Goal: Information Seeking & Learning: Learn about a topic

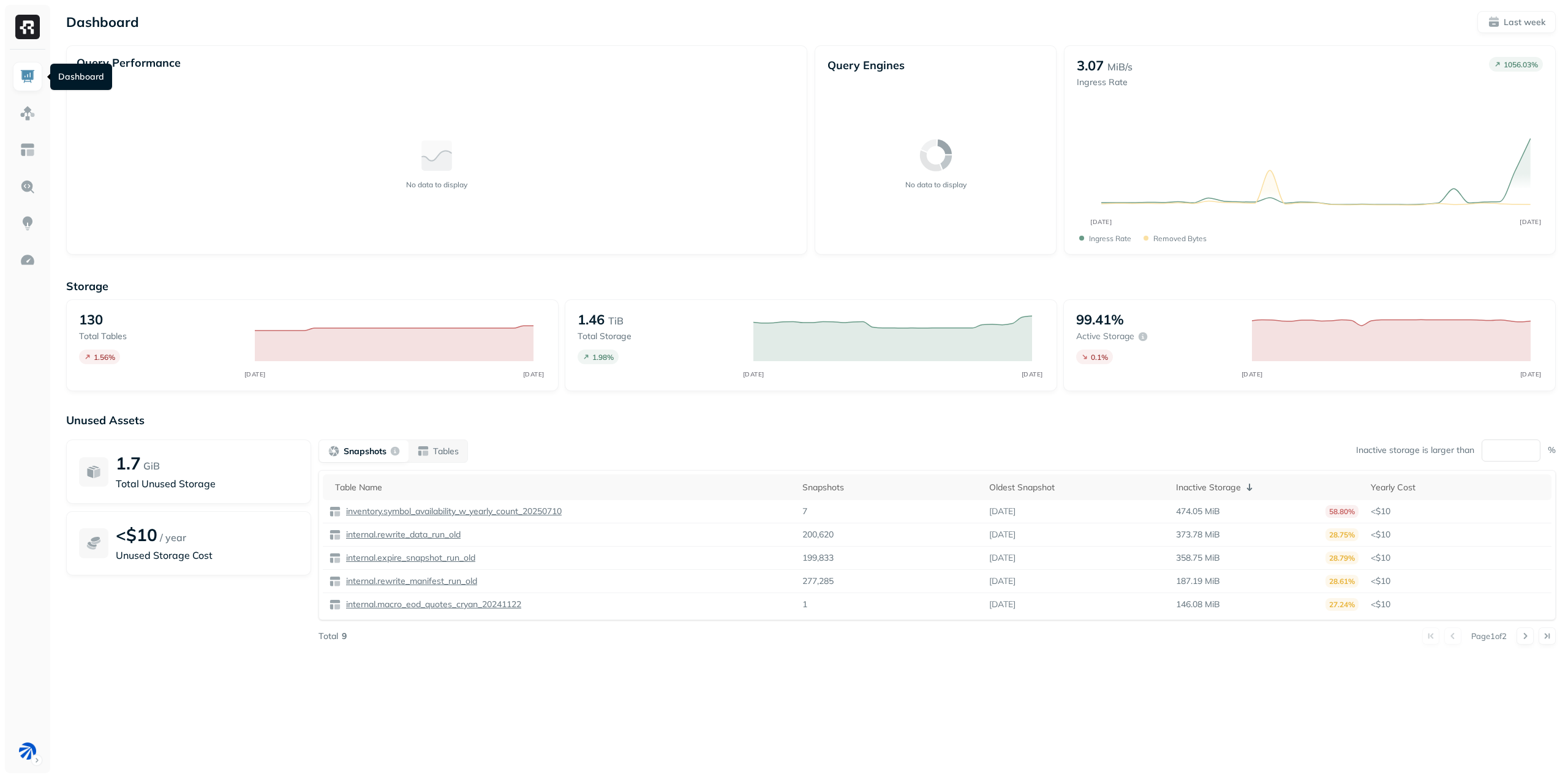
click at [26, 80] on img at bounding box center [27, 76] width 16 height 16
click at [1403, 490] on div "Yearly Cost" at bounding box center [1458, 487] width 175 height 12
click at [1422, 486] on icon at bounding box center [1424, 487] width 14 height 14
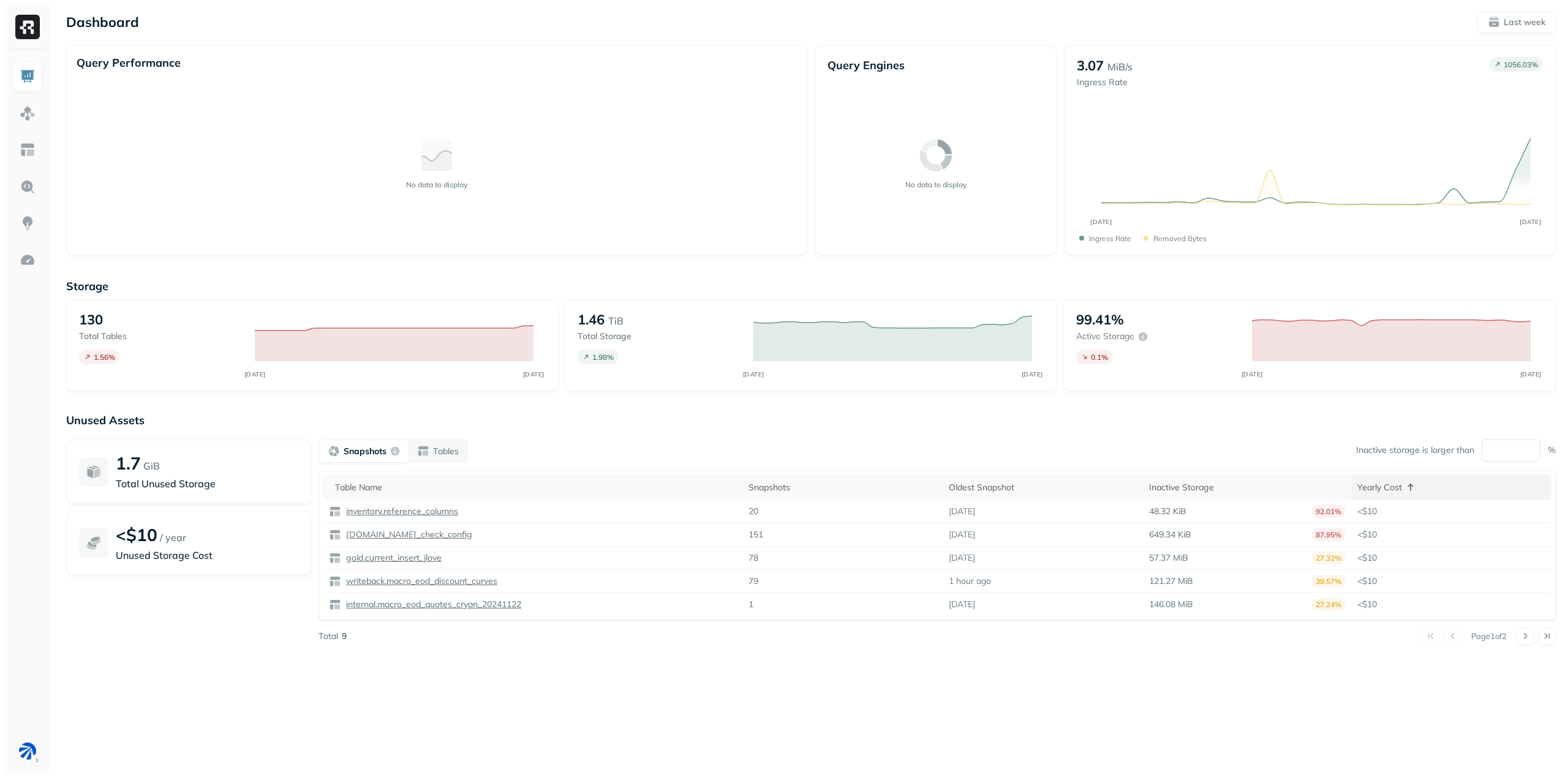
click at [1414, 485] on icon at bounding box center [1410, 487] width 6 height 8
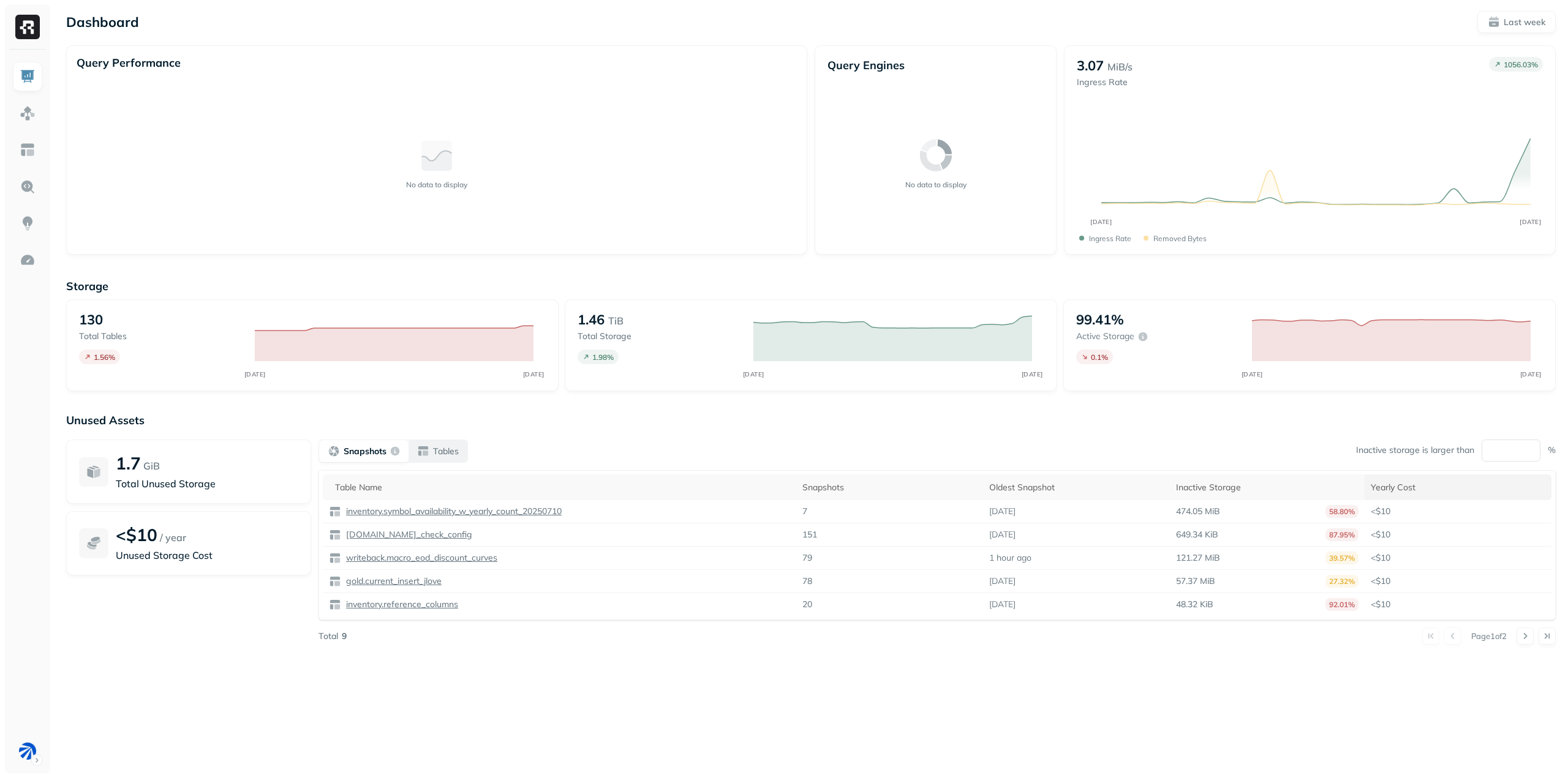
click at [450, 442] on button "Tables" at bounding box center [438, 451] width 59 height 22
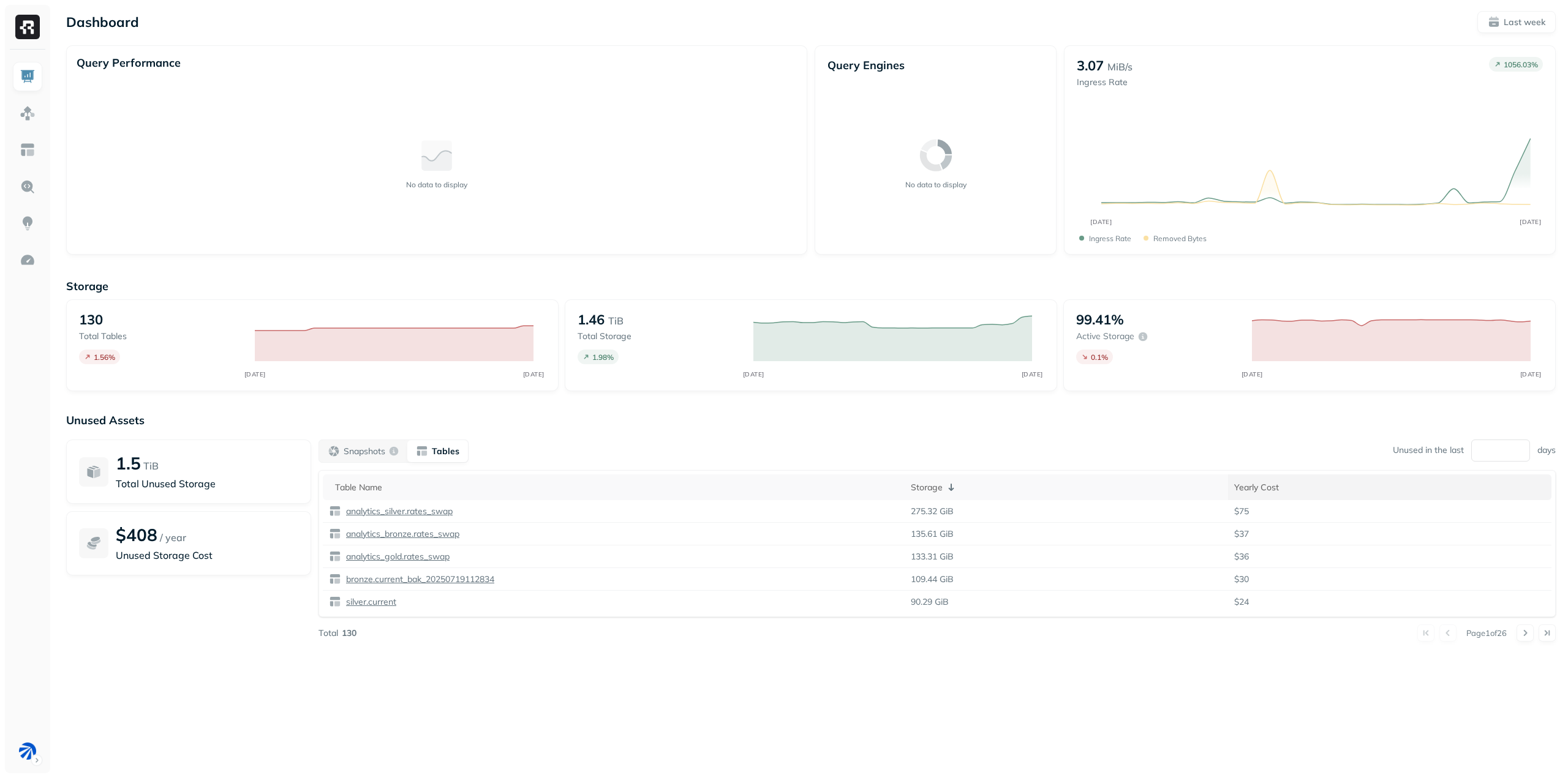
click at [1277, 484] on div "Yearly Cost" at bounding box center [1389, 487] width 311 height 12
click at [1294, 487] on icon at bounding box center [1287, 487] width 14 height 14
click at [1297, 486] on icon at bounding box center [1299, 487] width 6 height 8
click at [1245, 482] on div "Yearly Cost" at bounding box center [1382, 487] width 327 height 12
drag, startPoint x: 1506, startPoint y: 448, endPoint x: 1235, endPoint y: 445, distance: 271.0
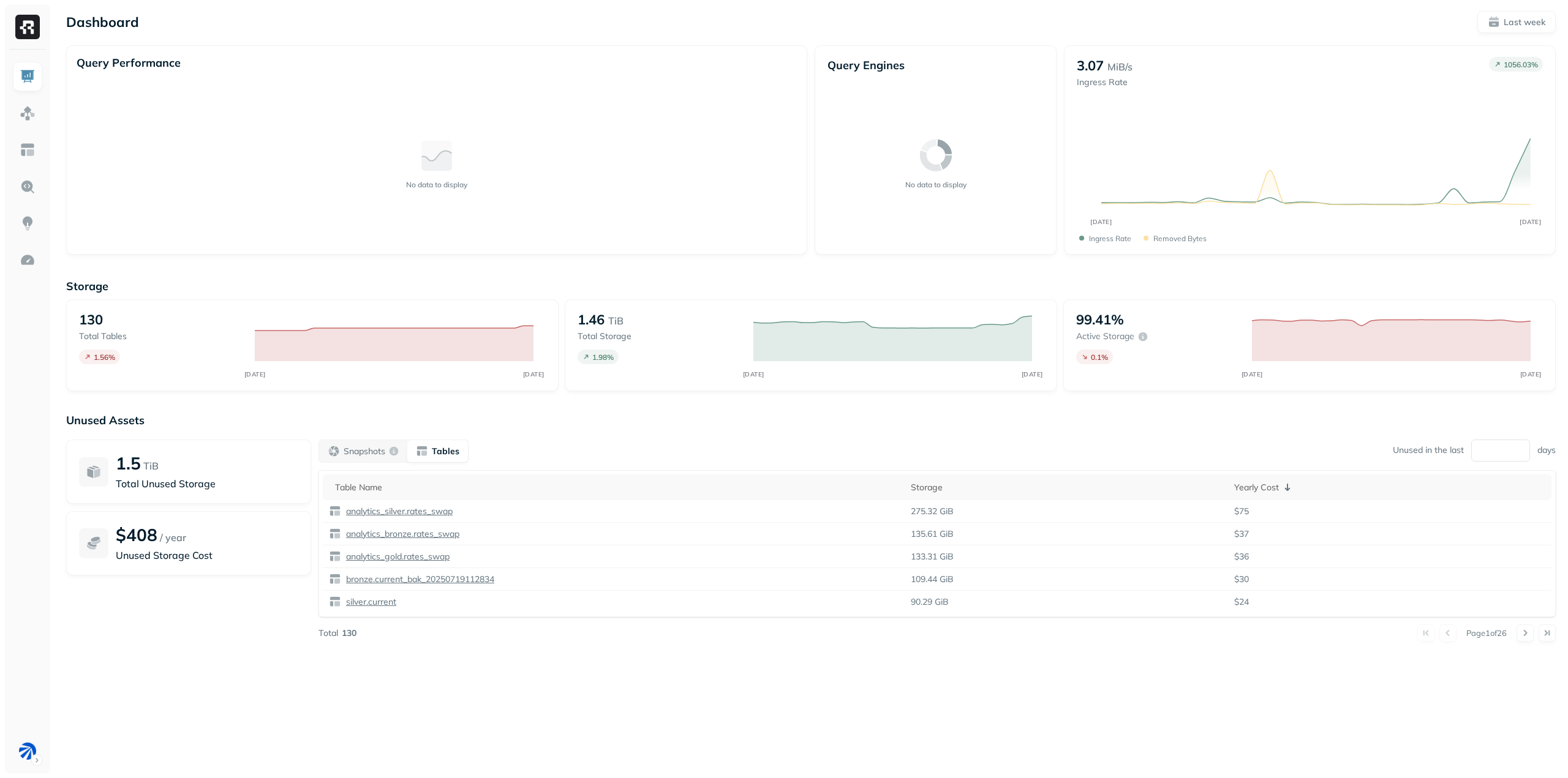
click at [1235, 445] on div "Snapshots Tables Unused in the last ** days" at bounding box center [937, 451] width 1237 height 23
click at [20, 112] on img at bounding box center [27, 113] width 16 height 16
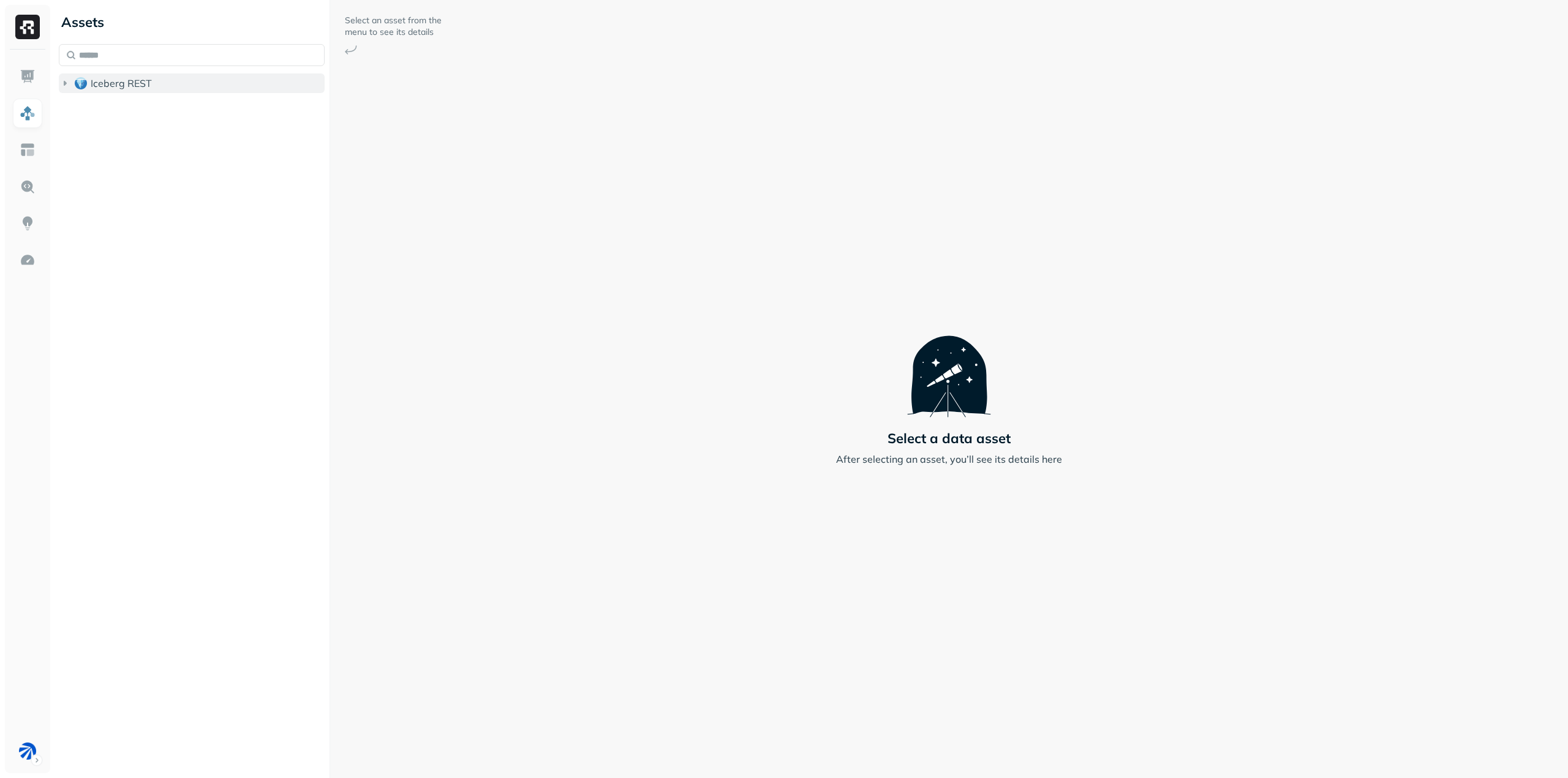
click at [62, 80] on icon "button" at bounding box center [65, 84] width 13 height 13
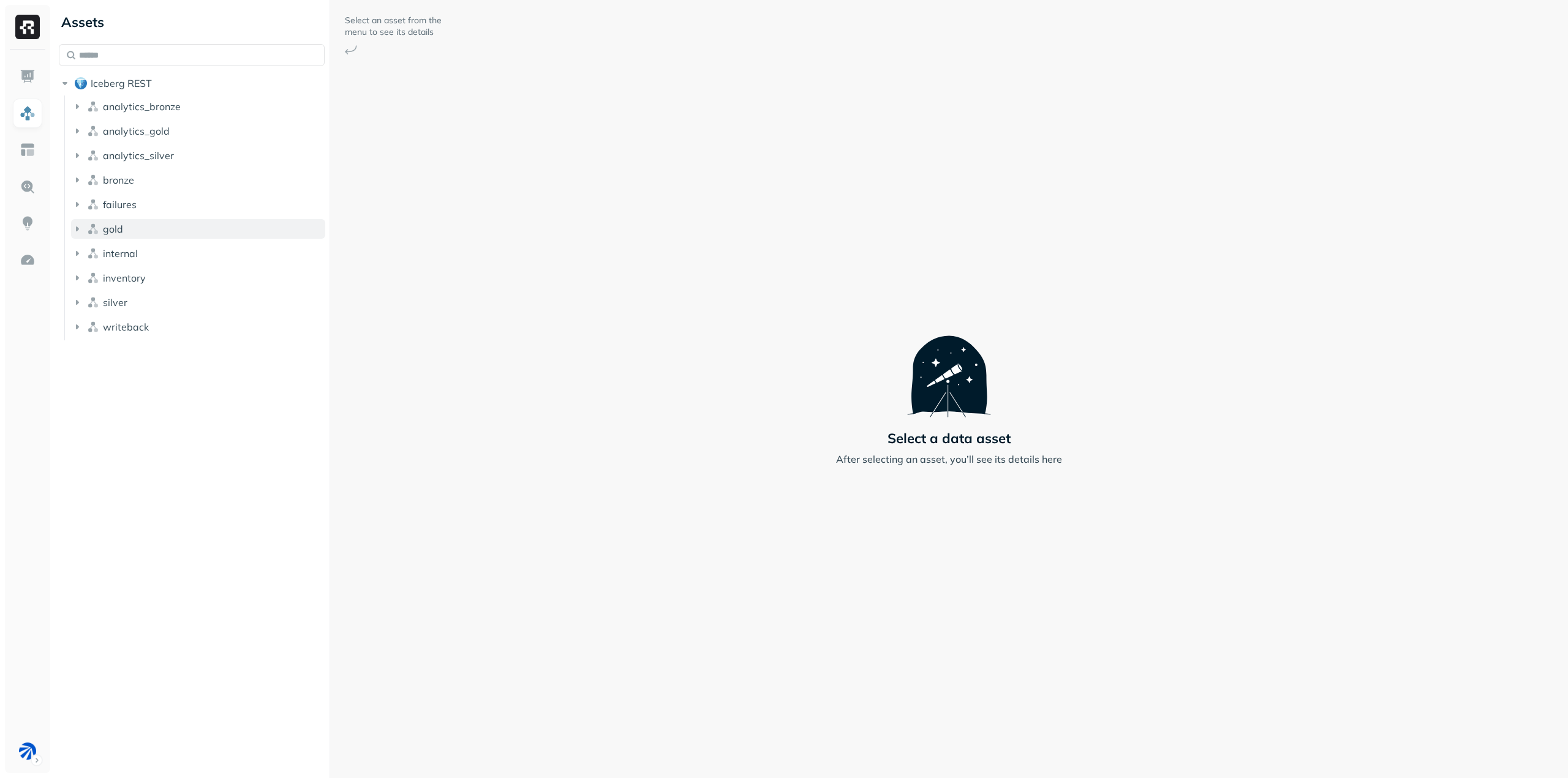
click at [102, 230] on button "gold" at bounding box center [198, 229] width 254 height 19
click at [103, 249] on span "Tables" at bounding box center [114, 252] width 31 height 13
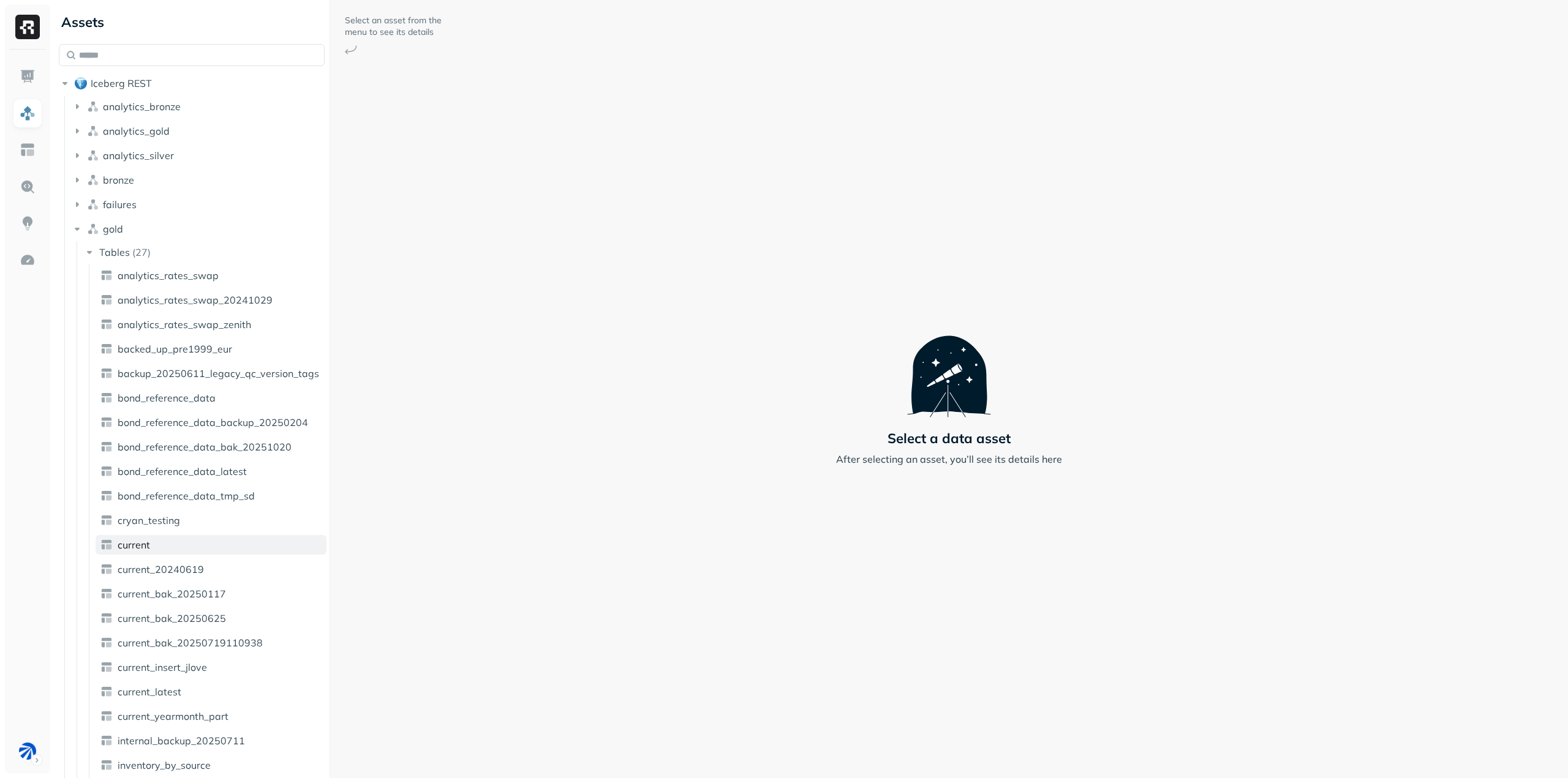
click at [141, 546] on span "current" at bounding box center [134, 545] width 33 height 13
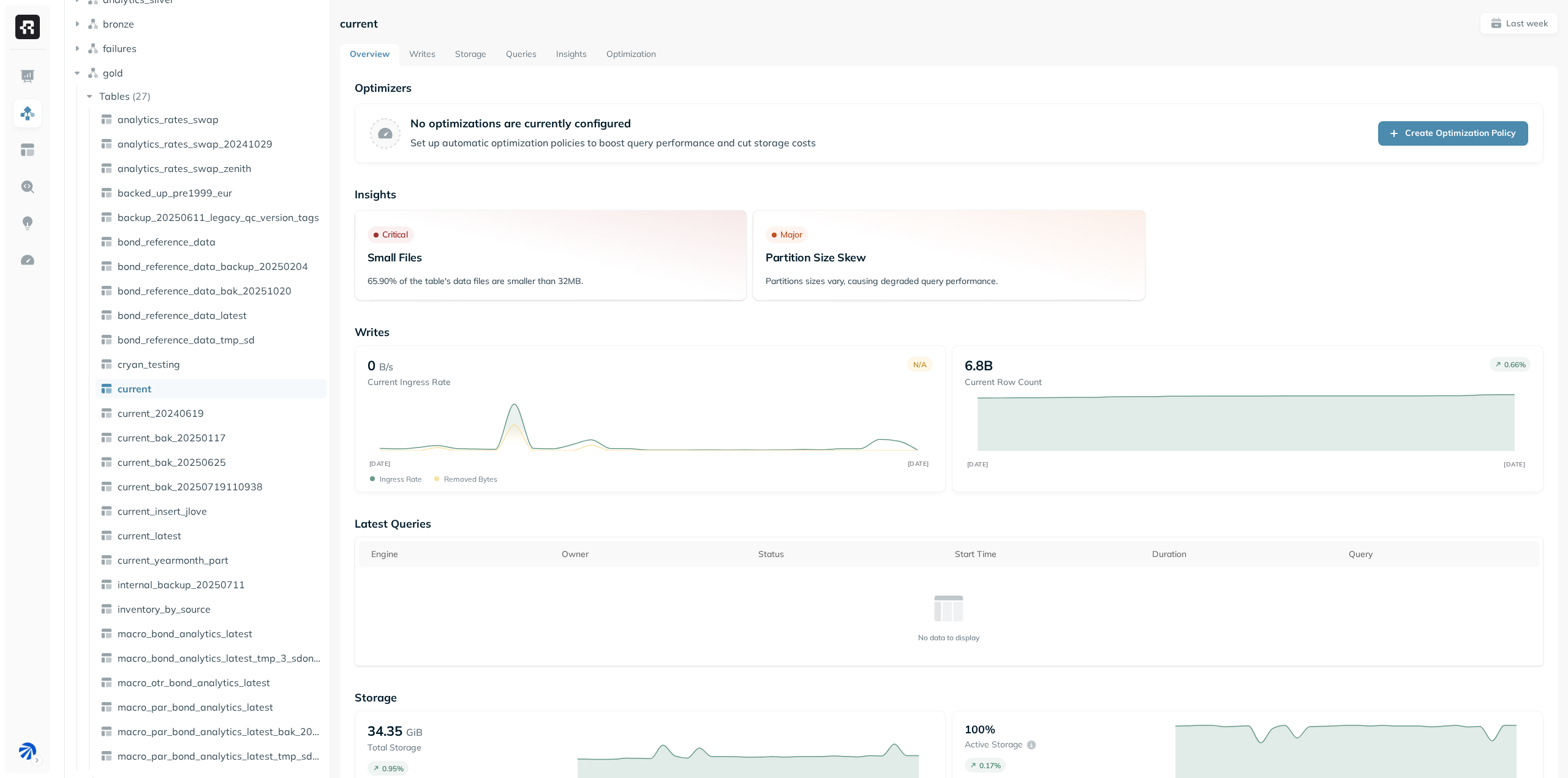
click at [1082, 89] on p "Optimizers" at bounding box center [949, 88] width 1189 height 14
click at [429, 53] on link "Writes" at bounding box center [422, 55] width 46 height 22
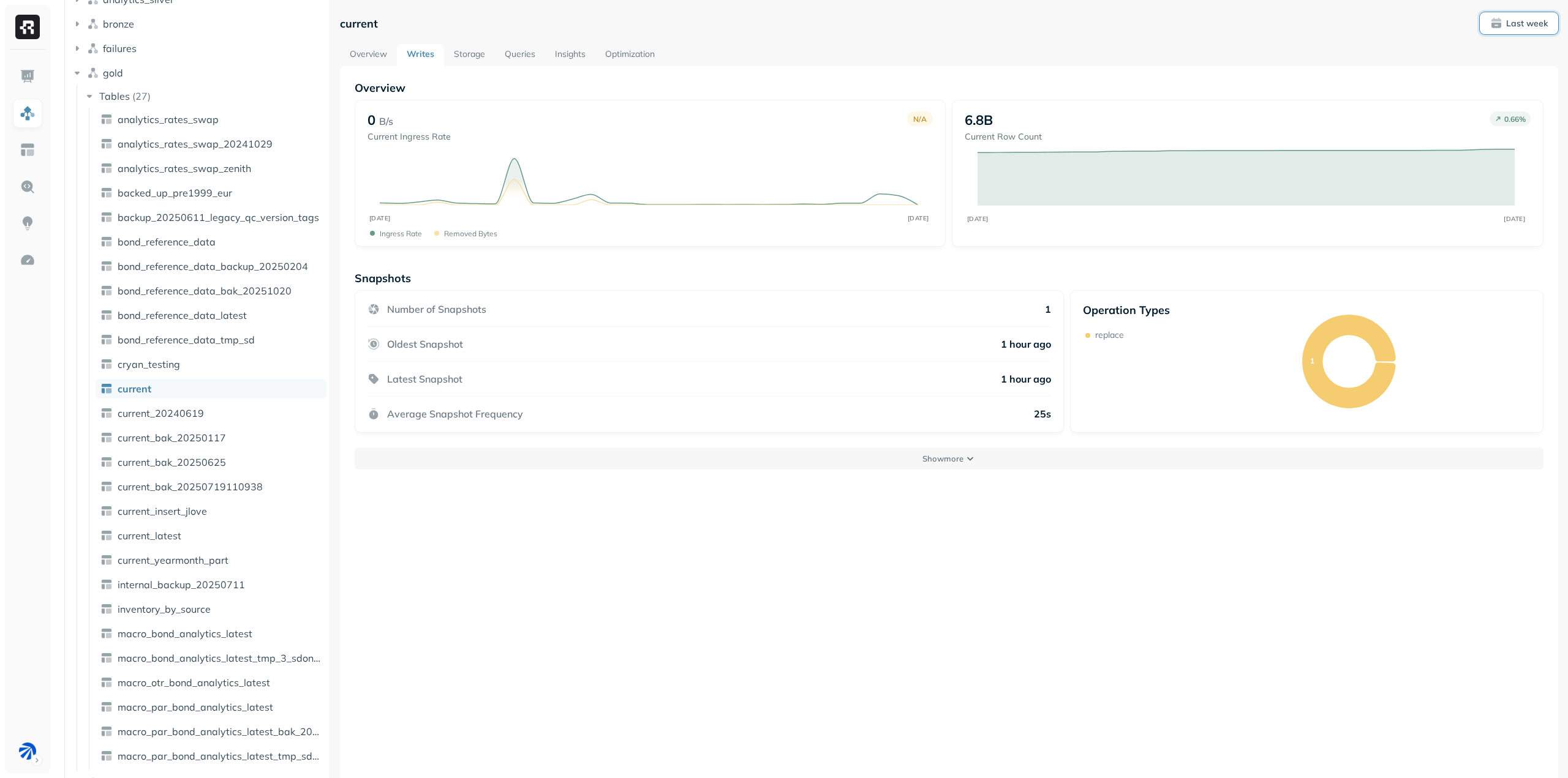
click at [1536, 24] on p "Last week" at bounding box center [1527, 23] width 41 height 12
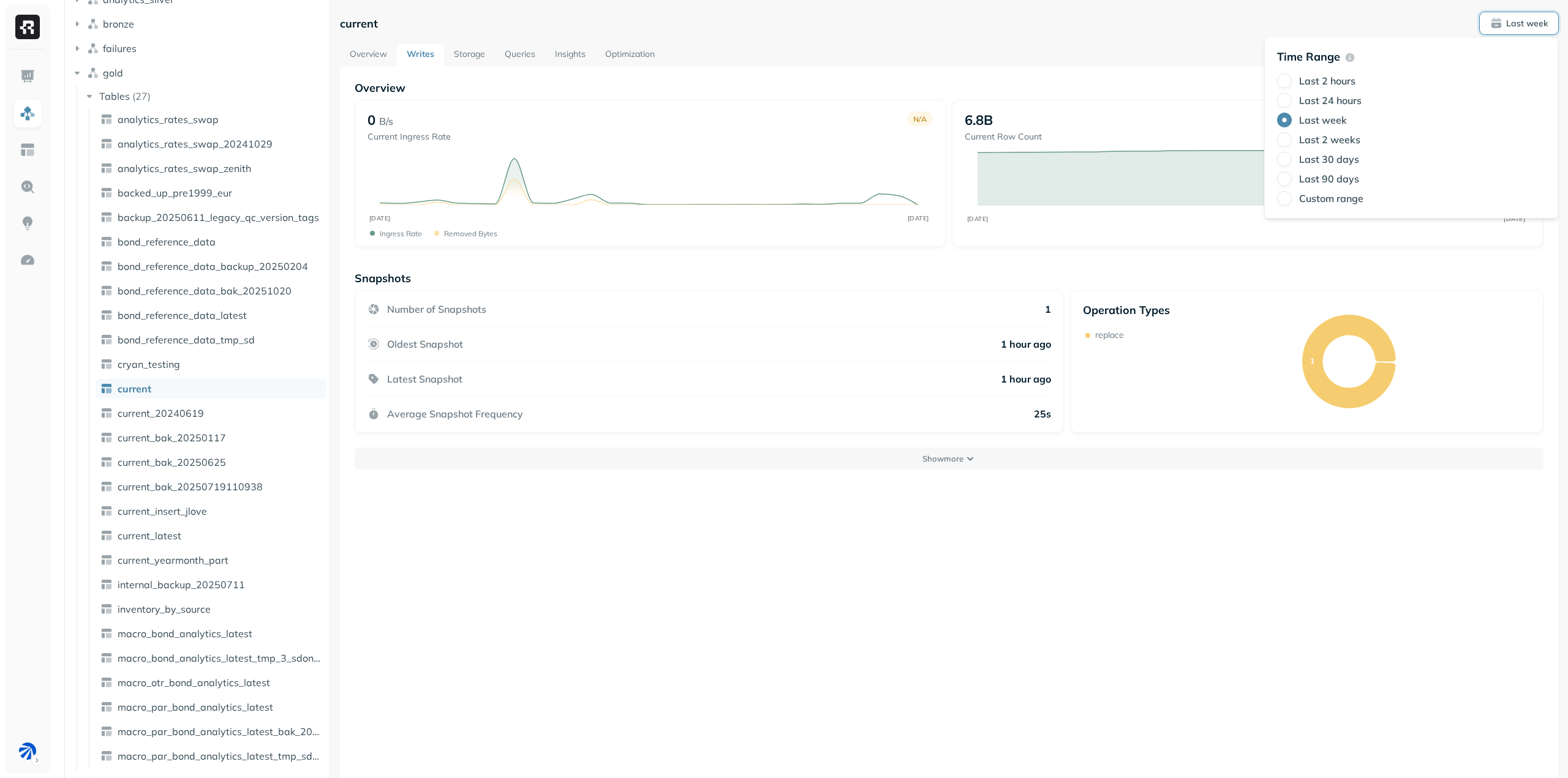
click at [1536, 24] on p "Last week" at bounding box center [1527, 23] width 41 height 12
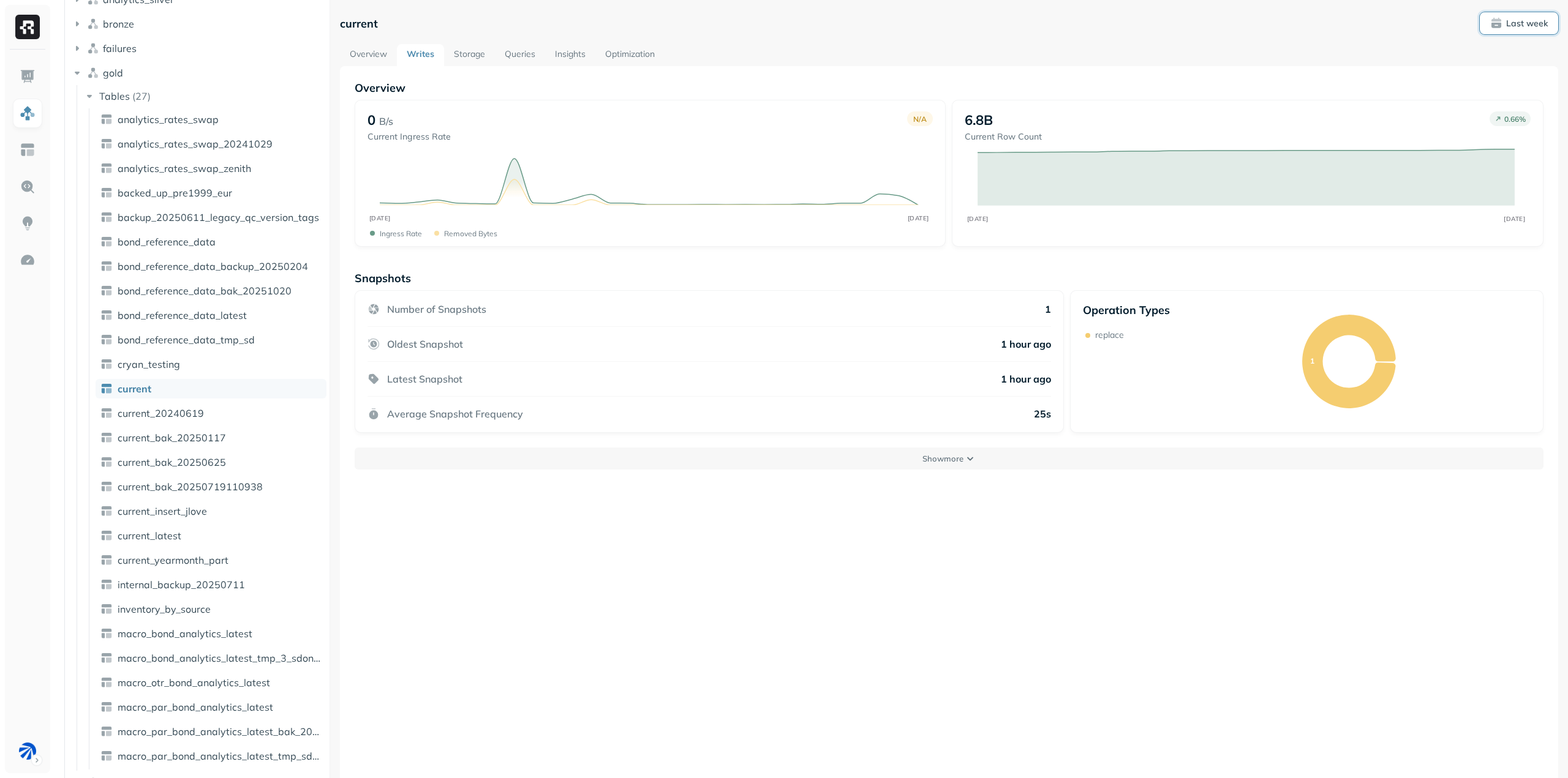
click at [1536, 24] on p "Last week" at bounding box center [1527, 23] width 41 height 12
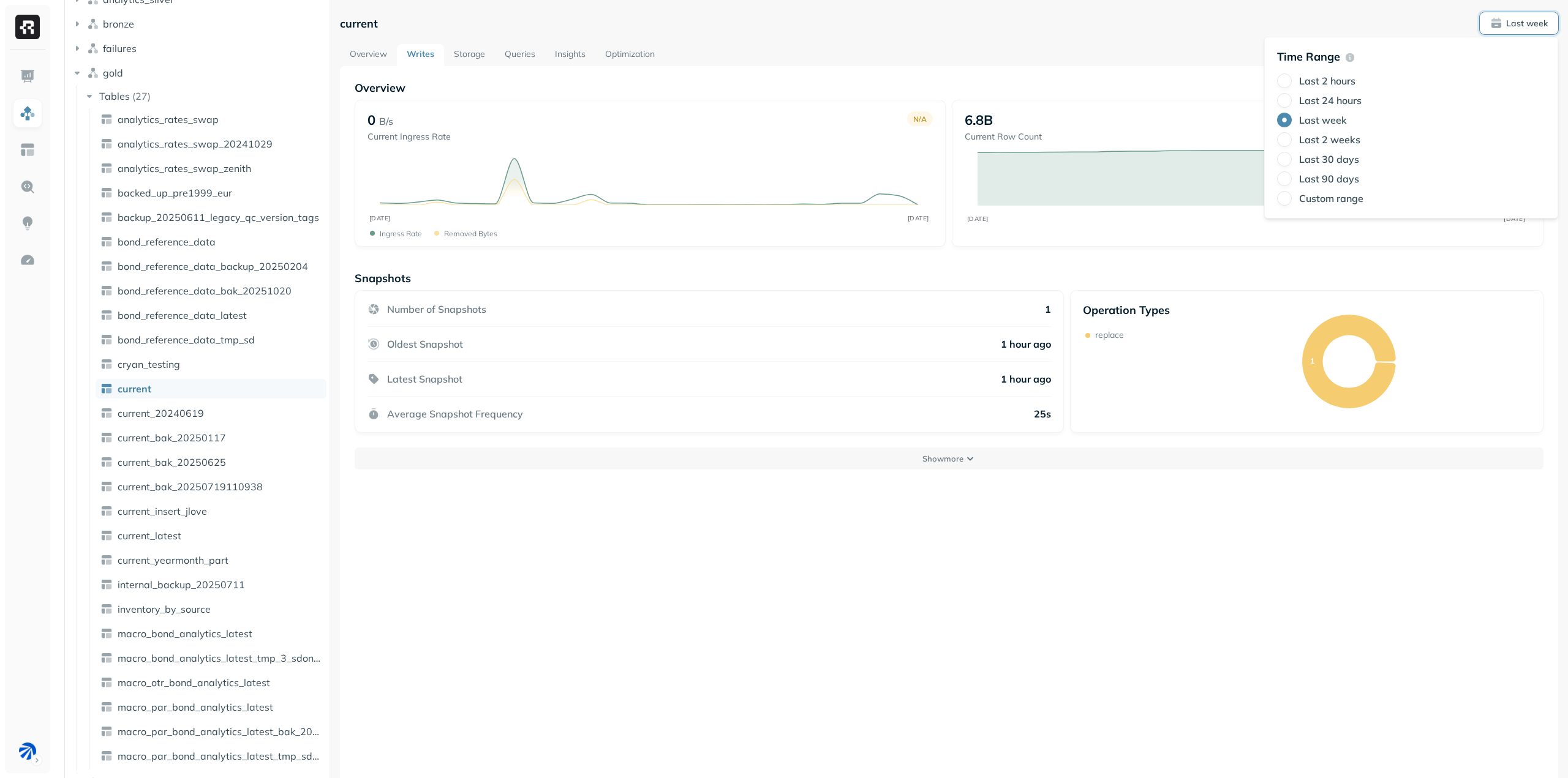
click at [1344, 100] on label "Last 24 hours" at bounding box center [1329, 100] width 62 height 13
click at [1292, 100] on button "Last 24 hours" at bounding box center [1284, 100] width 14 height 14
click at [1018, 25] on div "current Last 24 hours" at bounding box center [949, 23] width 1218 height 22
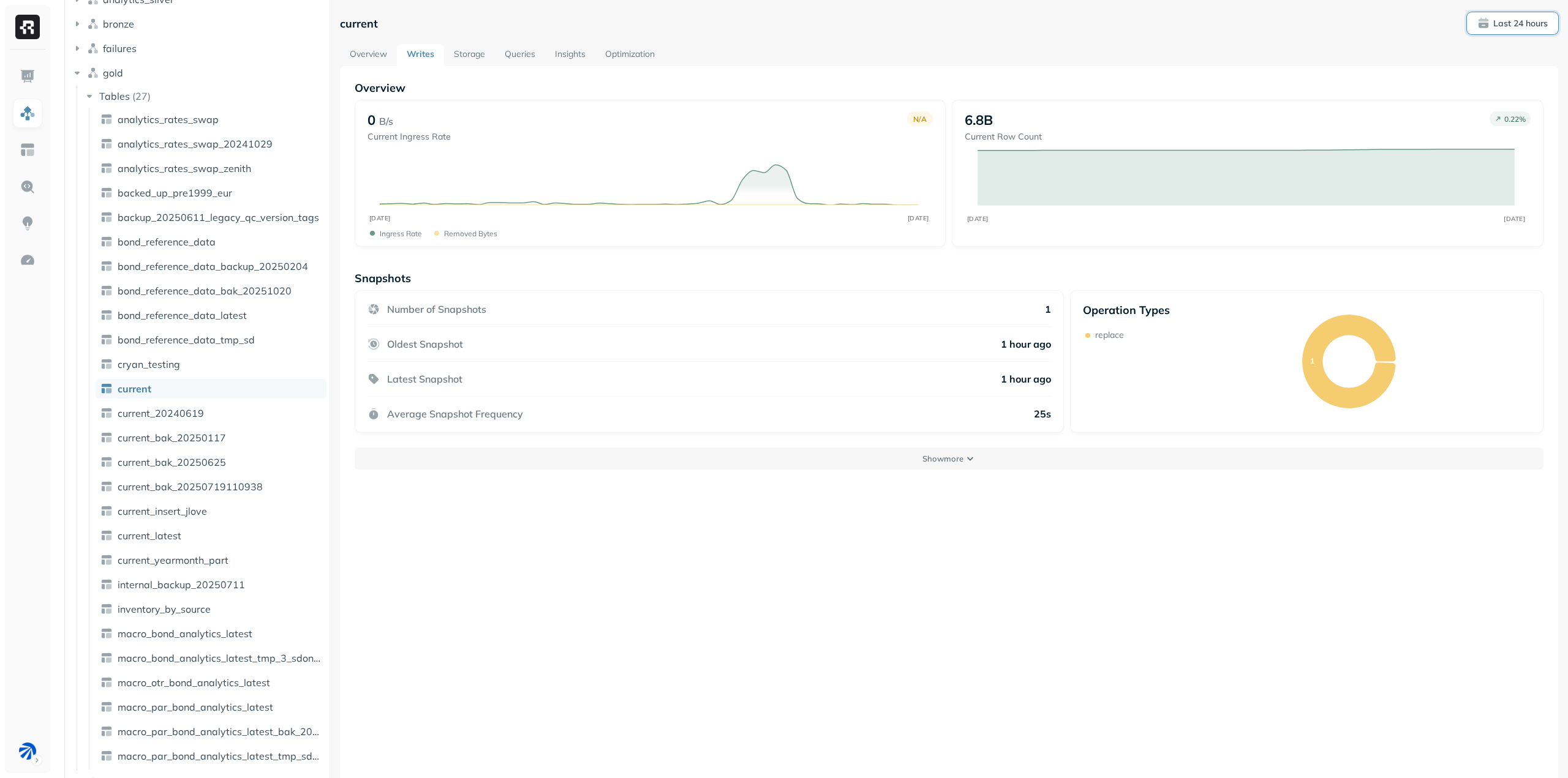
click at [1496, 24] on p "Last 24 hours" at bounding box center [1520, 23] width 55 height 12
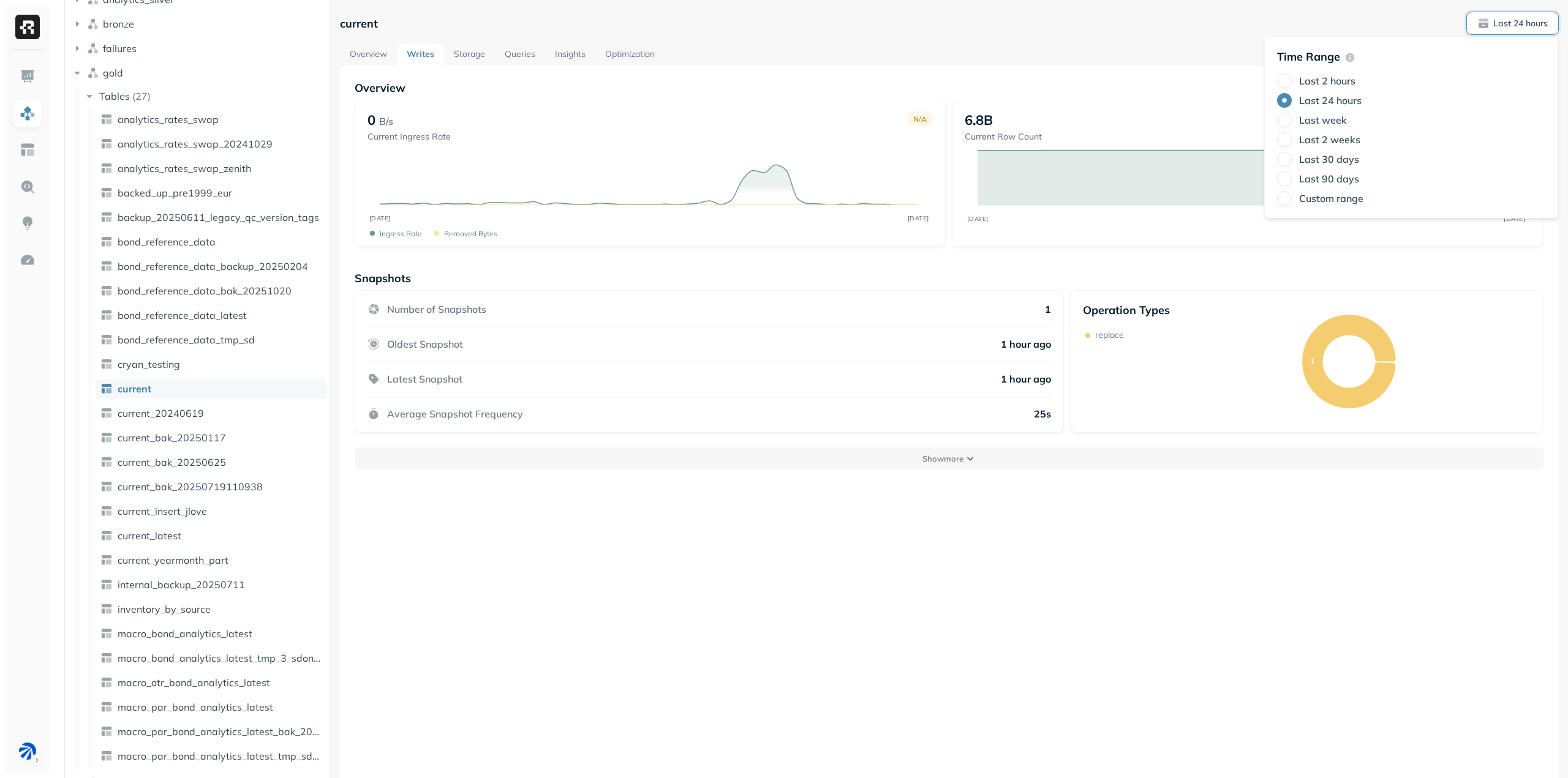
click at [964, 70] on div "Overview 0 B/s Current Ingress Rate N/A SEP [DATE] Ingress Rate Removed bytes 6…" at bounding box center [949, 455] width 1218 height 778
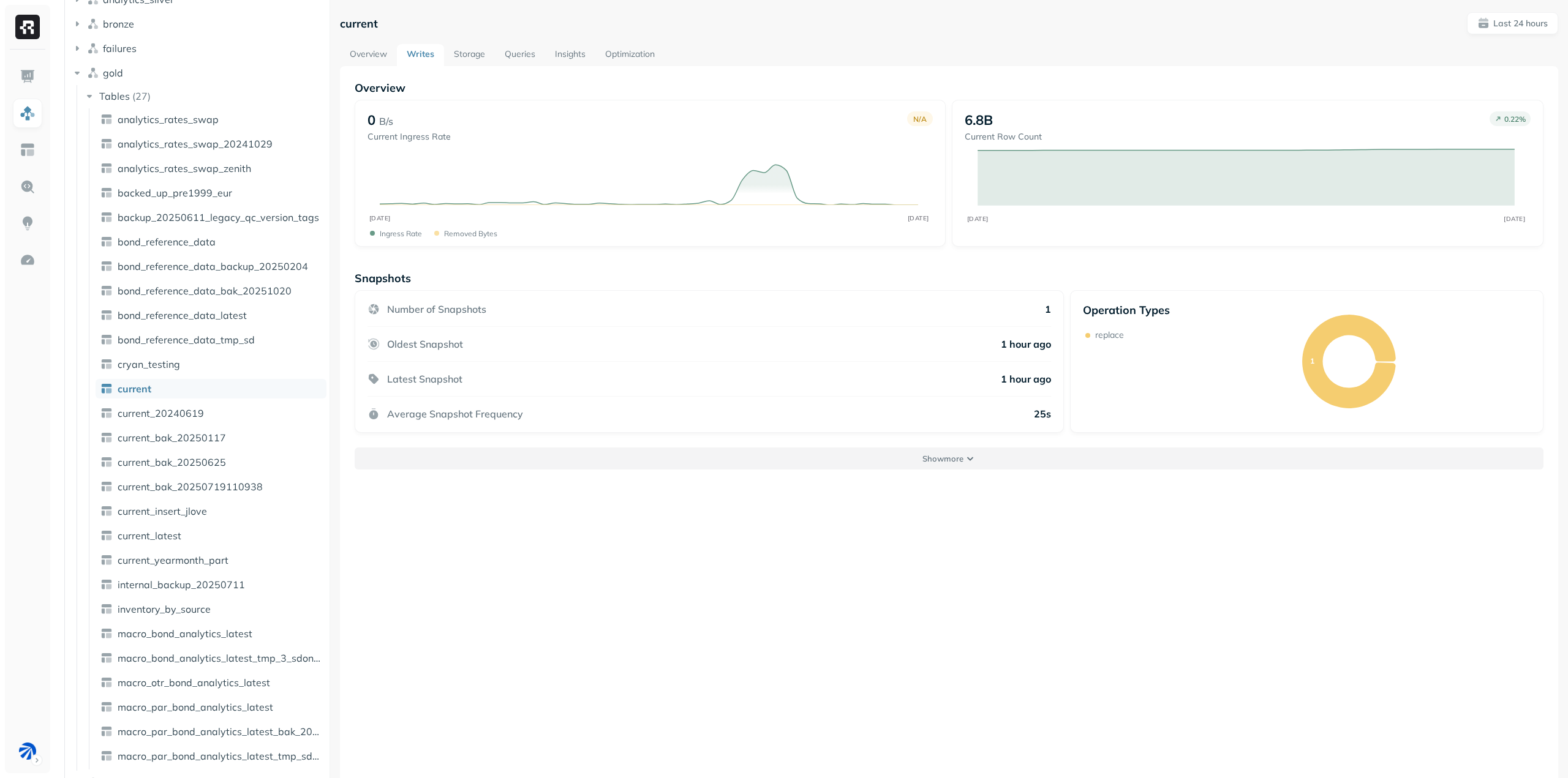
click at [951, 455] on p "Show more" at bounding box center [943, 459] width 41 height 12
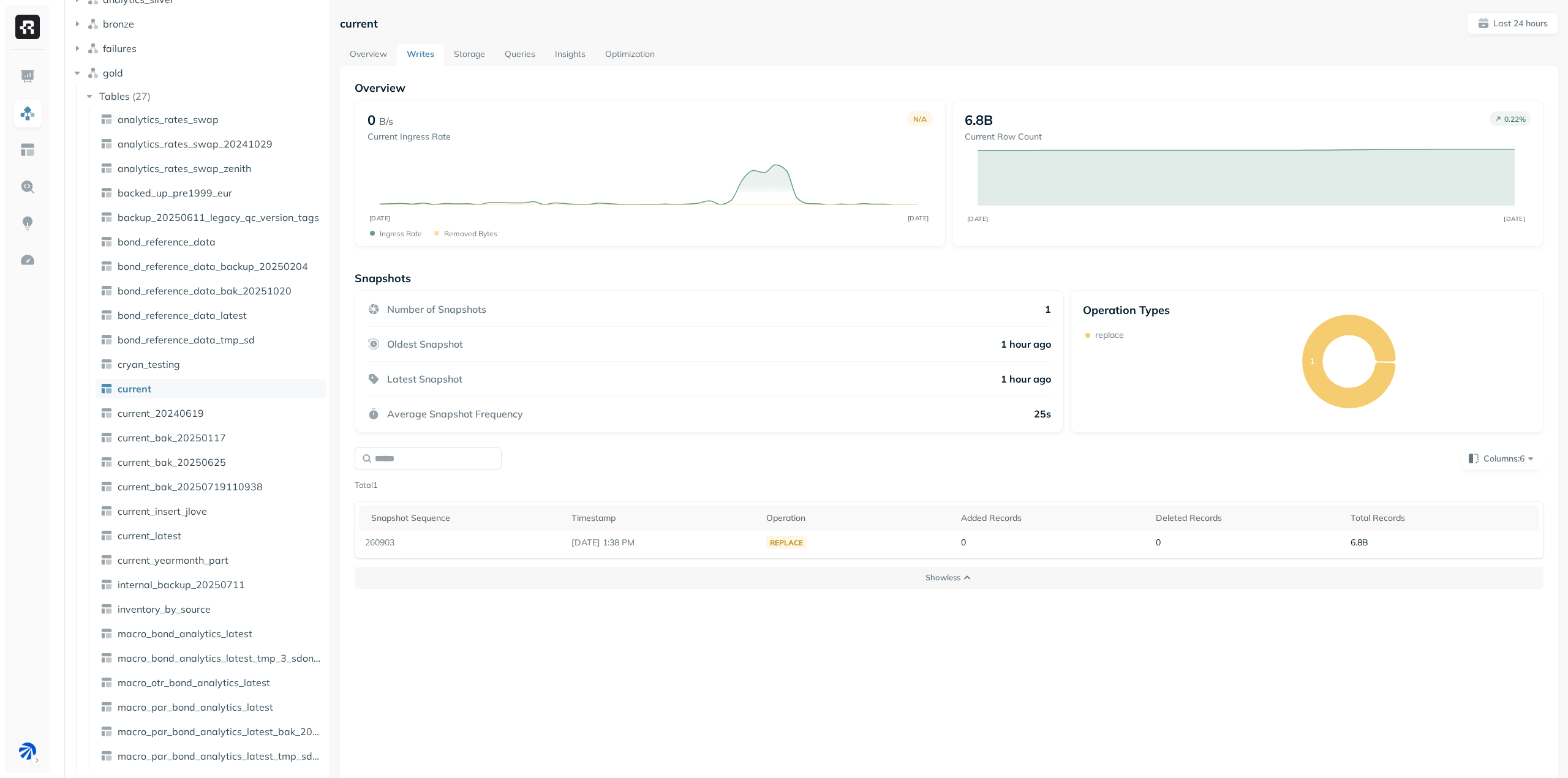
click at [470, 54] on link "Storage" at bounding box center [469, 55] width 51 height 22
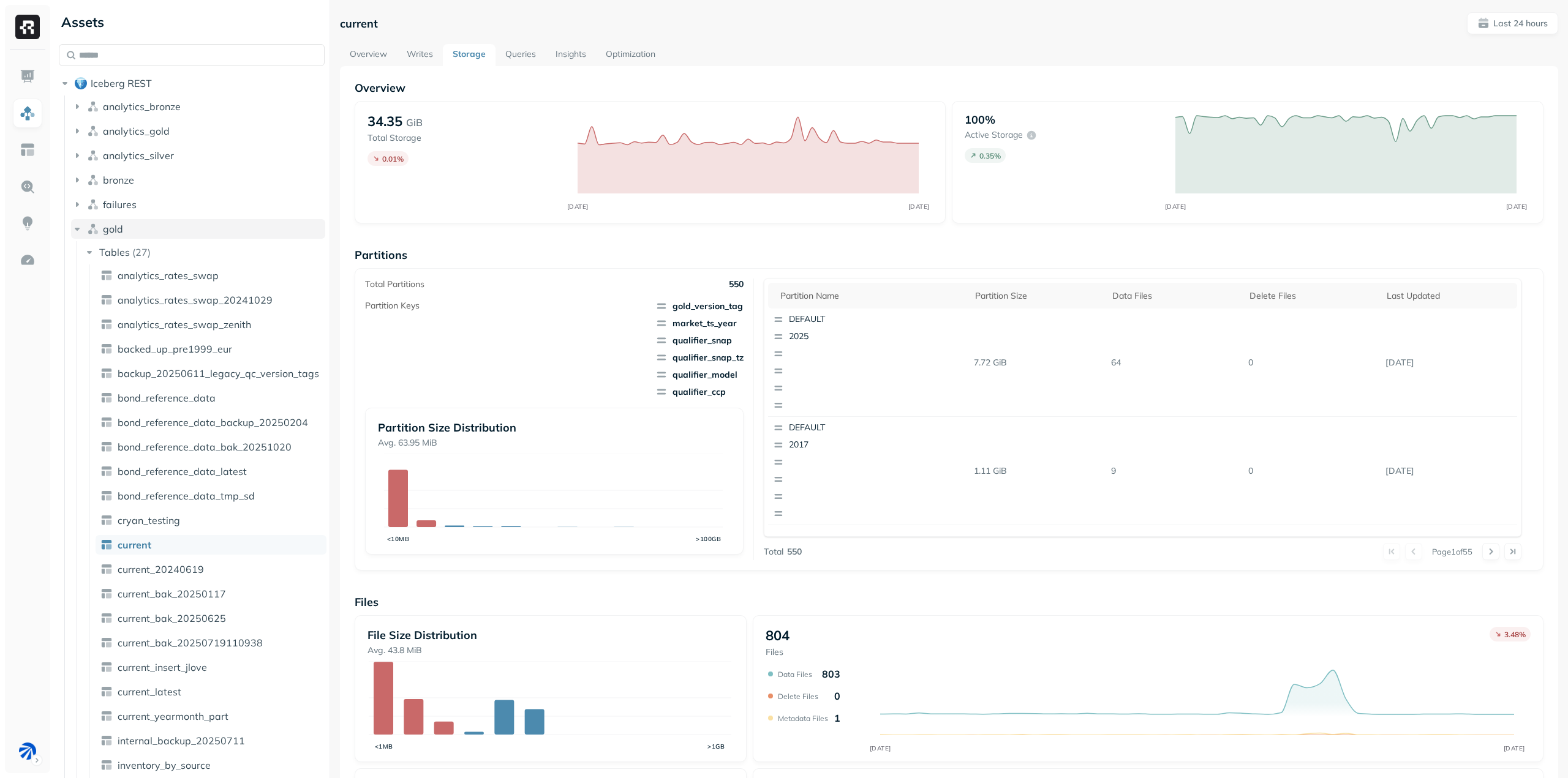
click at [76, 228] on icon "button" at bounding box center [77, 229] width 5 height 3
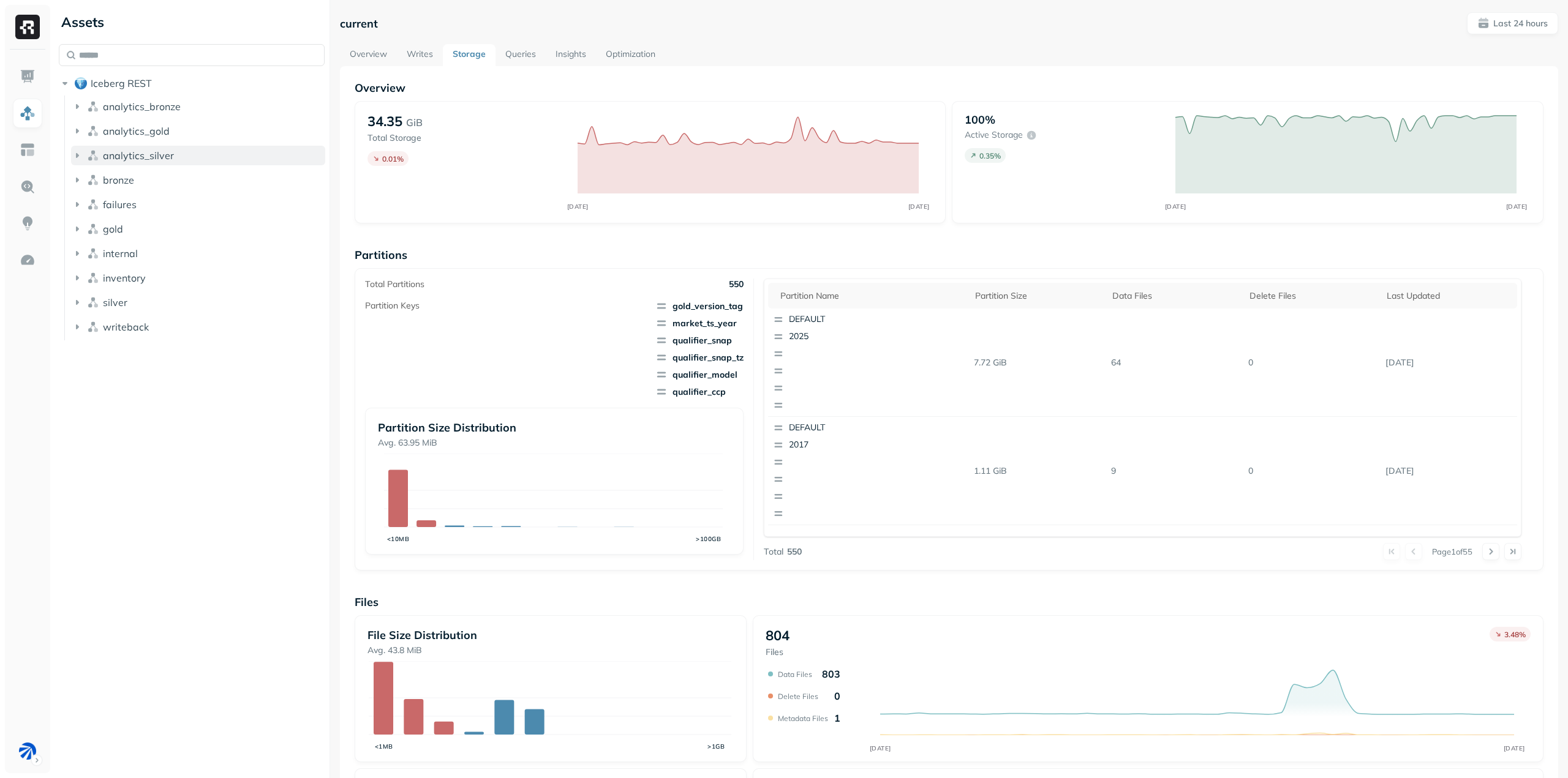
click at [78, 157] on icon "button" at bounding box center [77, 156] width 13 height 13
click at [87, 180] on icon "button" at bounding box center [90, 179] width 13 height 13
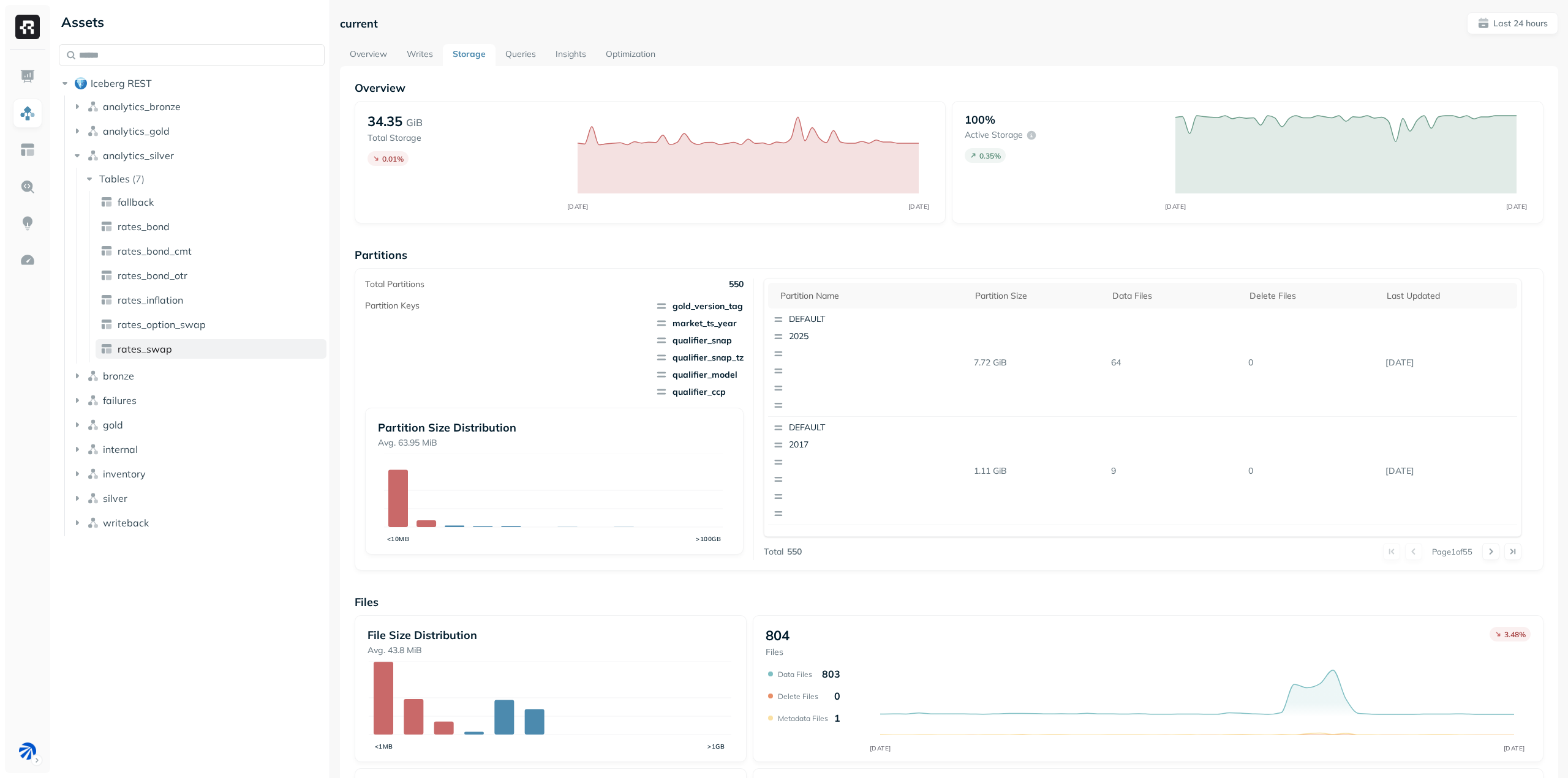
click at [164, 353] on span "rates_swap" at bounding box center [144, 349] width 55 height 13
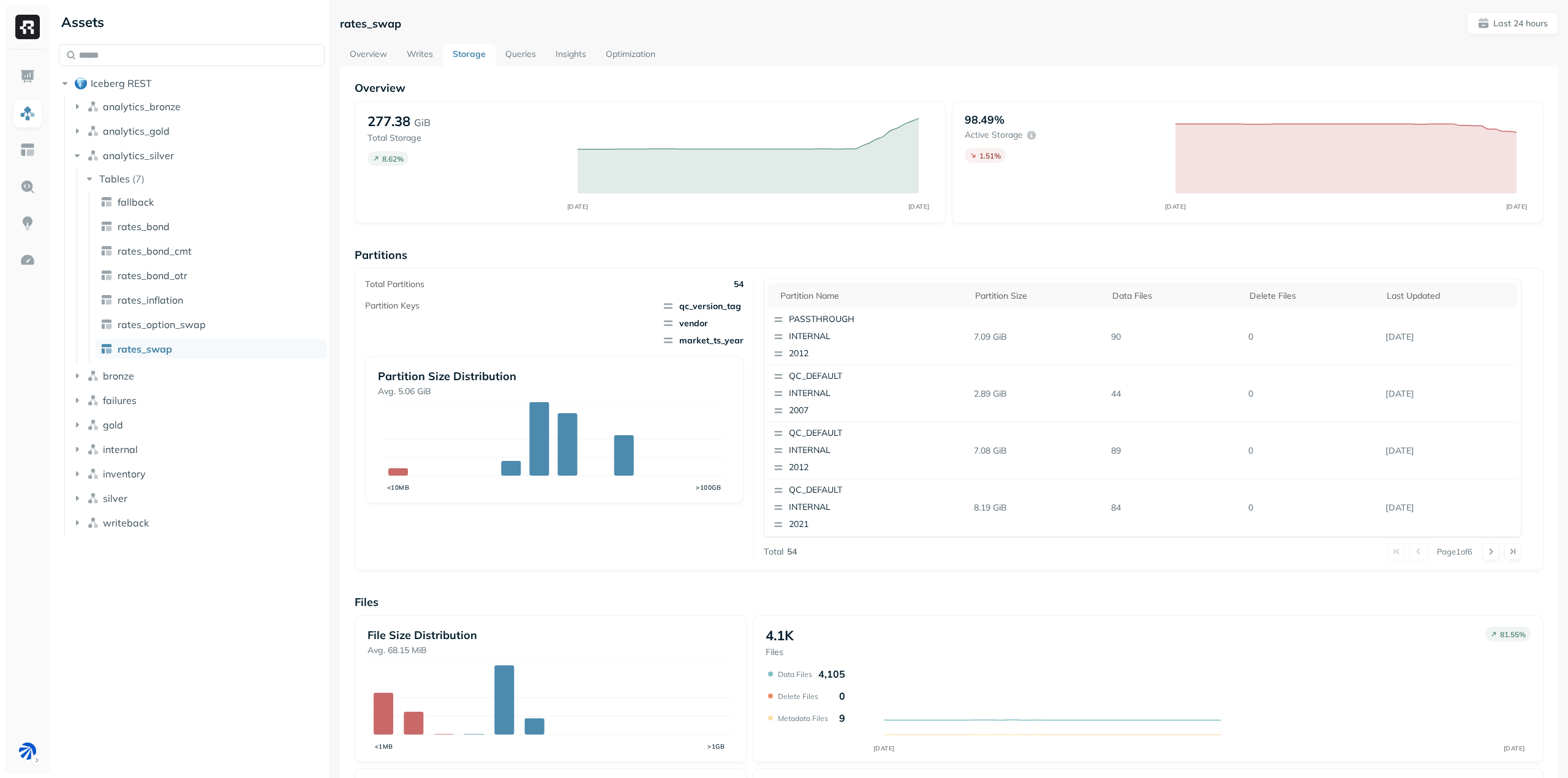
click at [428, 56] on link "Writes" at bounding box center [419, 55] width 46 height 22
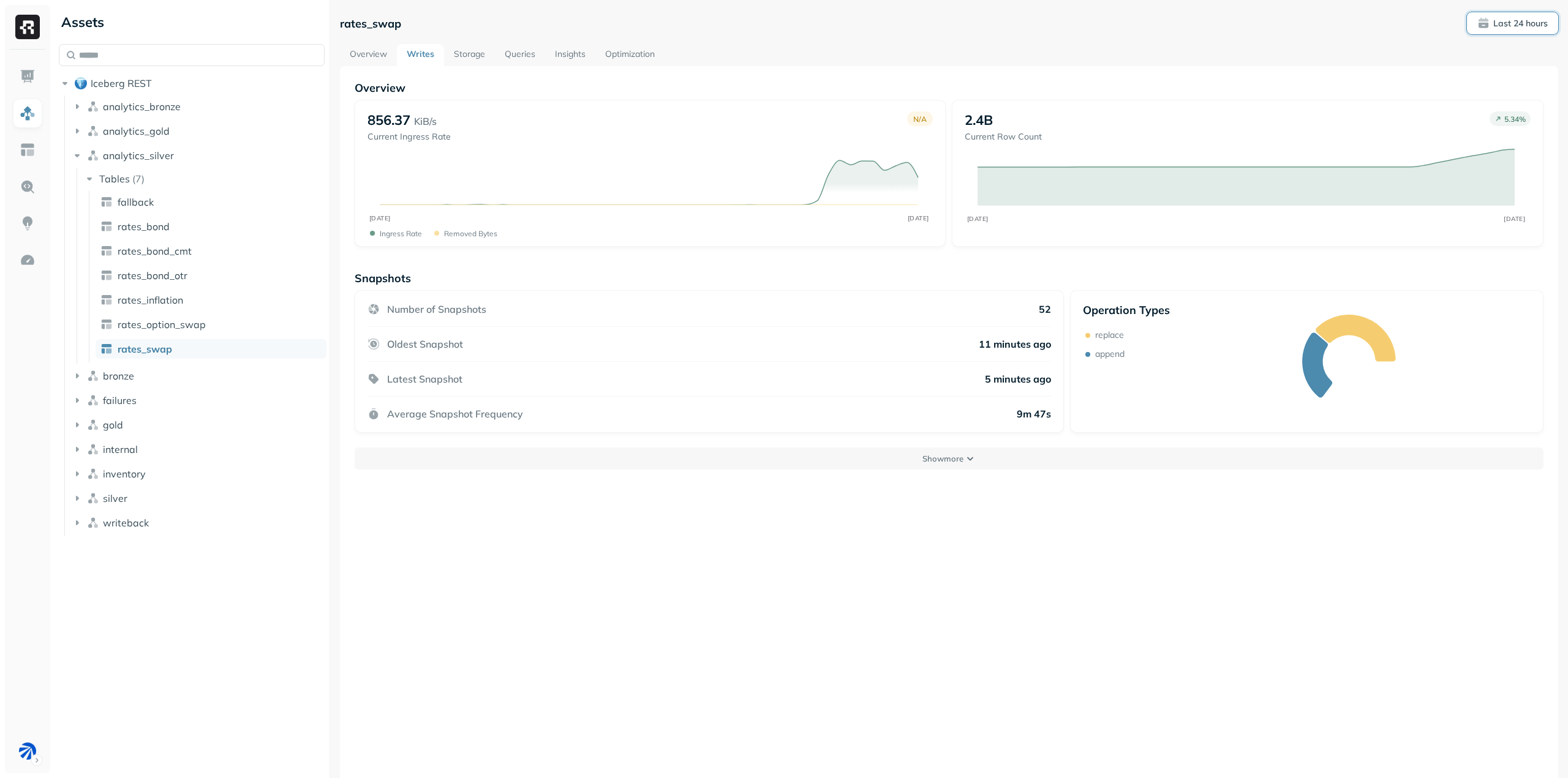
click at [1493, 25] on p "Last 24 hours" at bounding box center [1520, 23] width 55 height 12
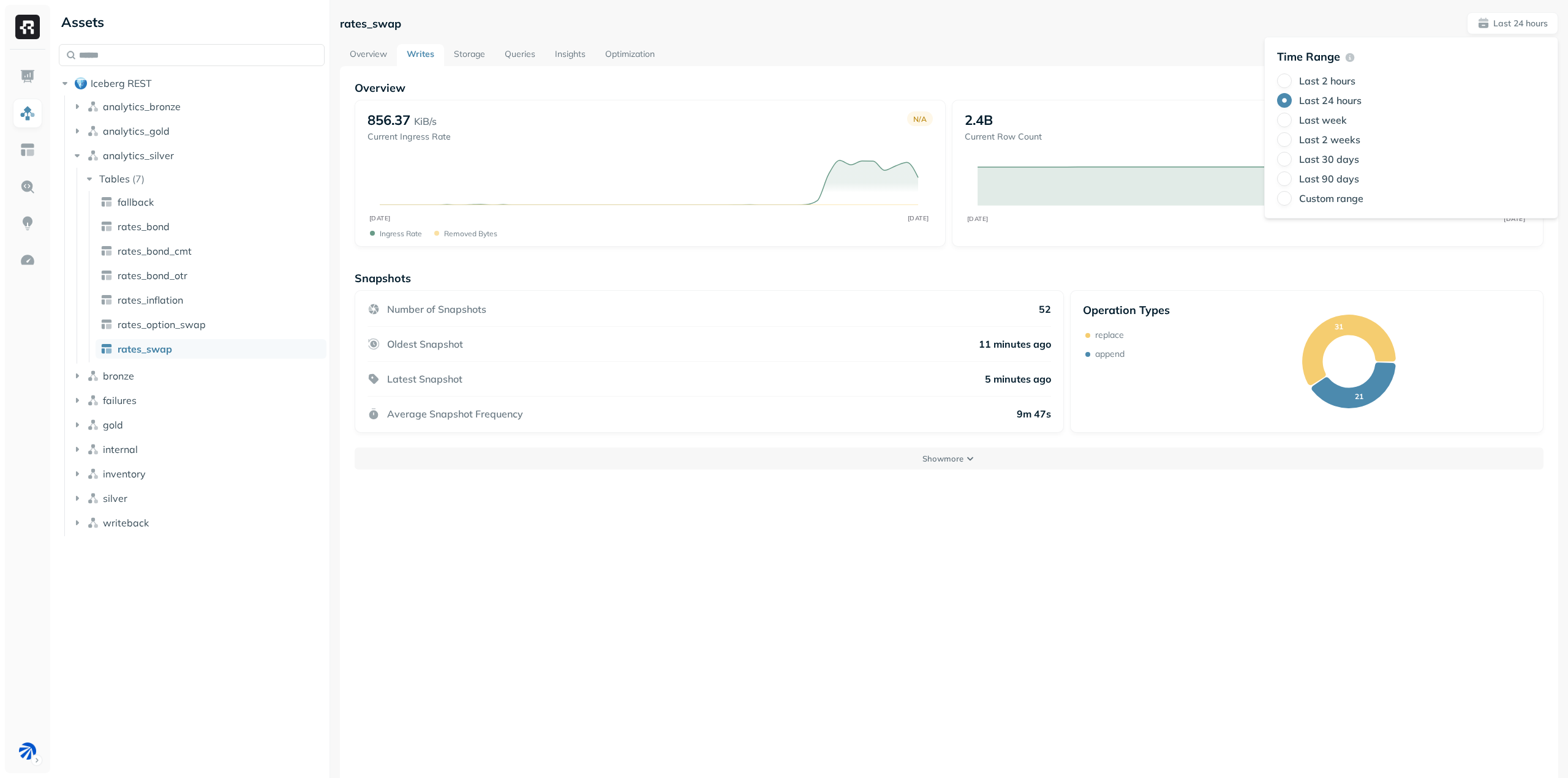
click at [1122, 38] on div "rates_swap Last 24 hours Overview Writes Storage Queries Insights Optimization …" at bounding box center [949, 428] width 1218 height 832
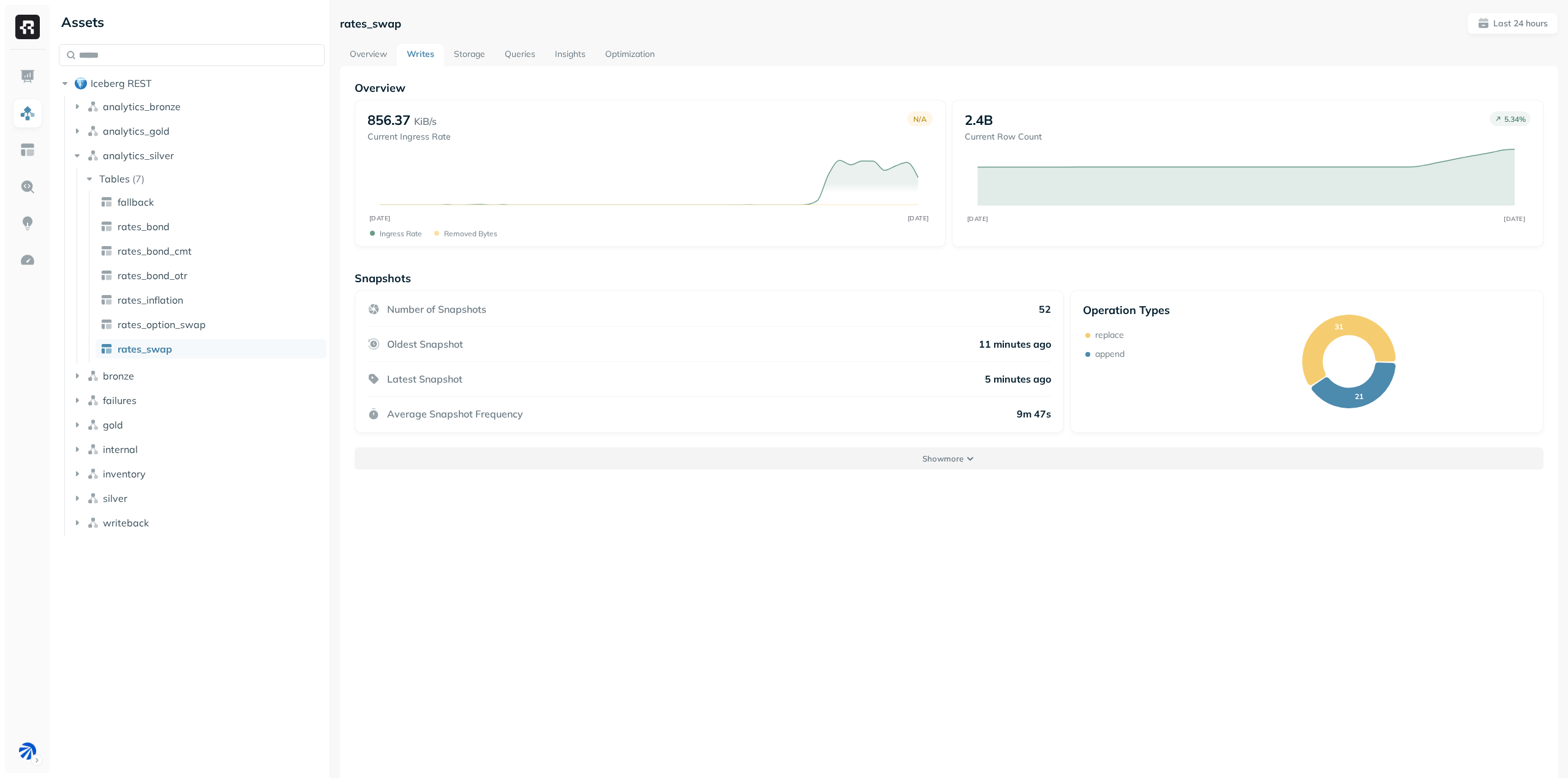
click at [949, 459] on p "Show more" at bounding box center [943, 459] width 41 height 12
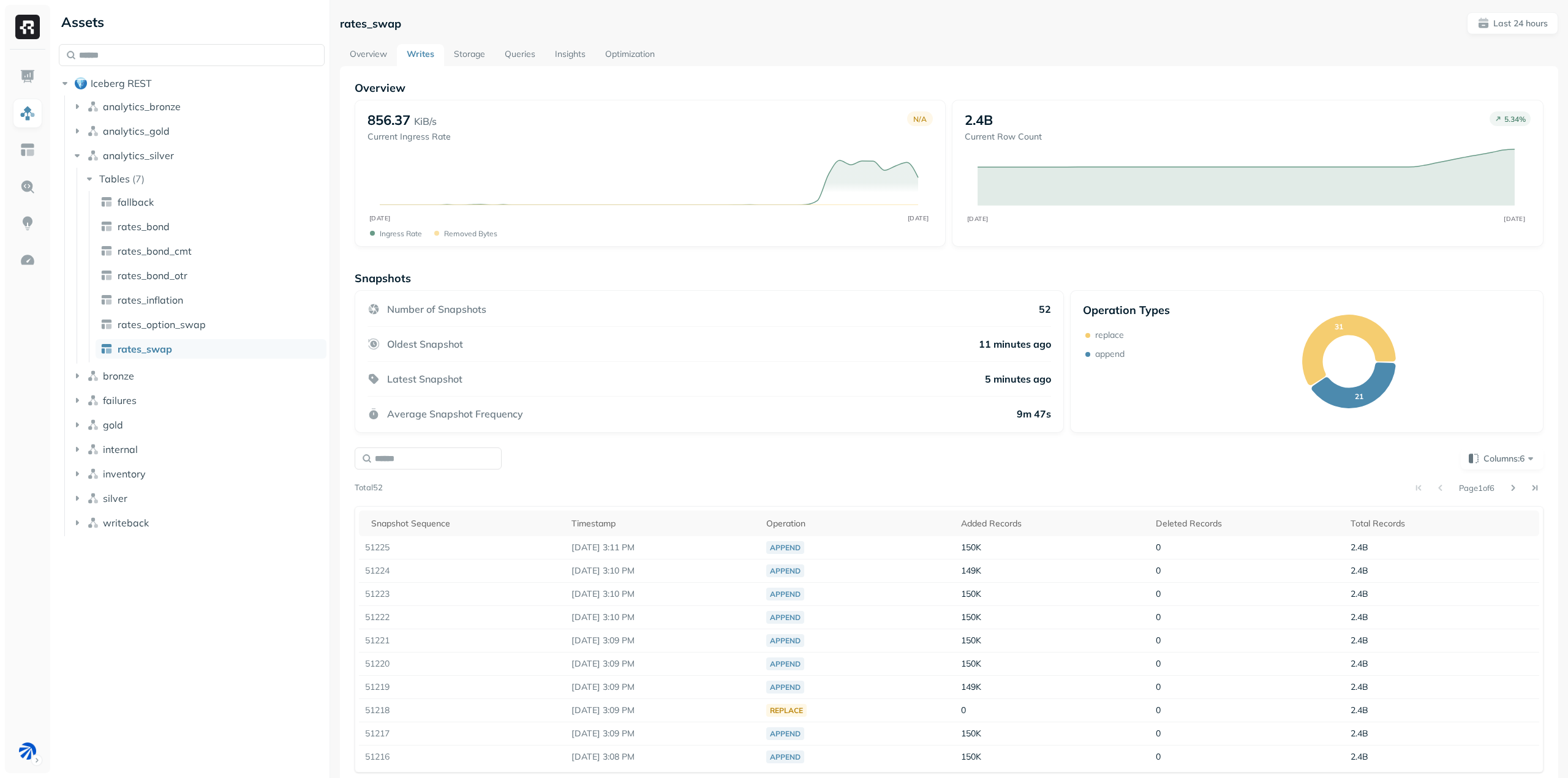
click at [473, 55] on link "Storage" at bounding box center [469, 55] width 51 height 22
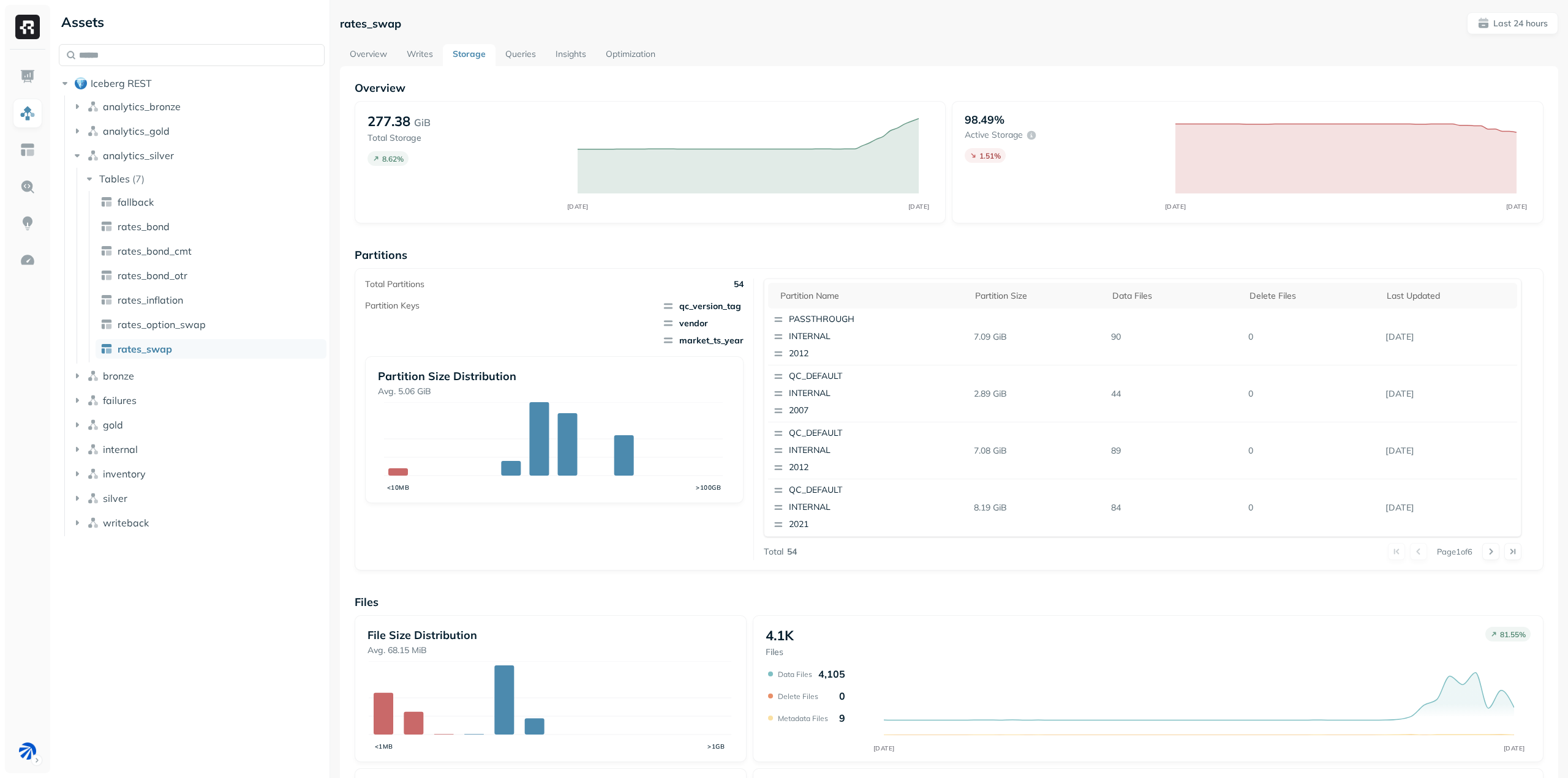
click at [519, 41] on div "rates_swap Last 24 hours Overview Writes Storage Queries Insights Optimization …" at bounding box center [949, 475] width 1218 height 924
click at [523, 58] on link "Queries" at bounding box center [521, 55] width 50 height 22
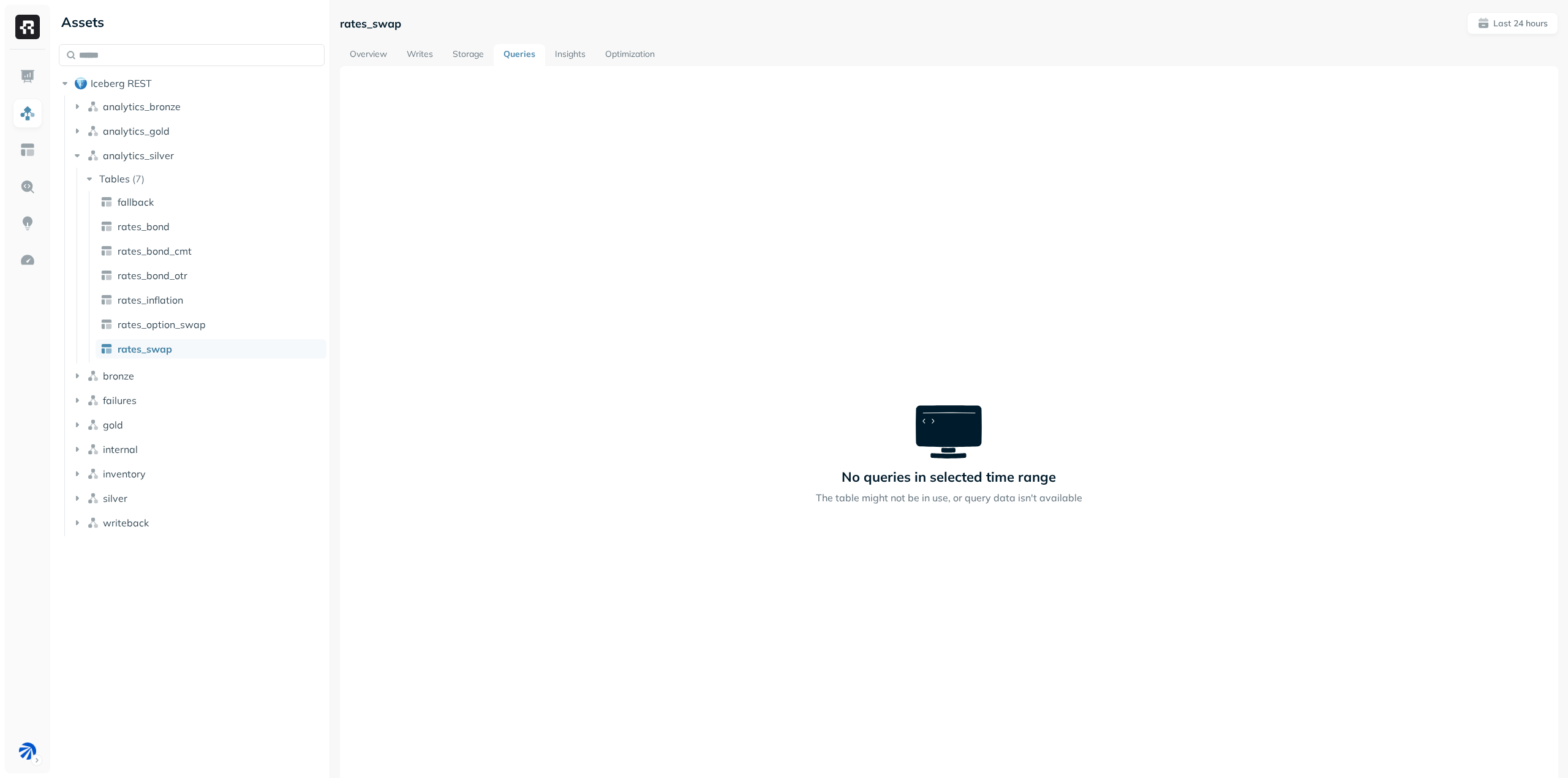
click at [556, 53] on link "Insights" at bounding box center [570, 55] width 50 height 22
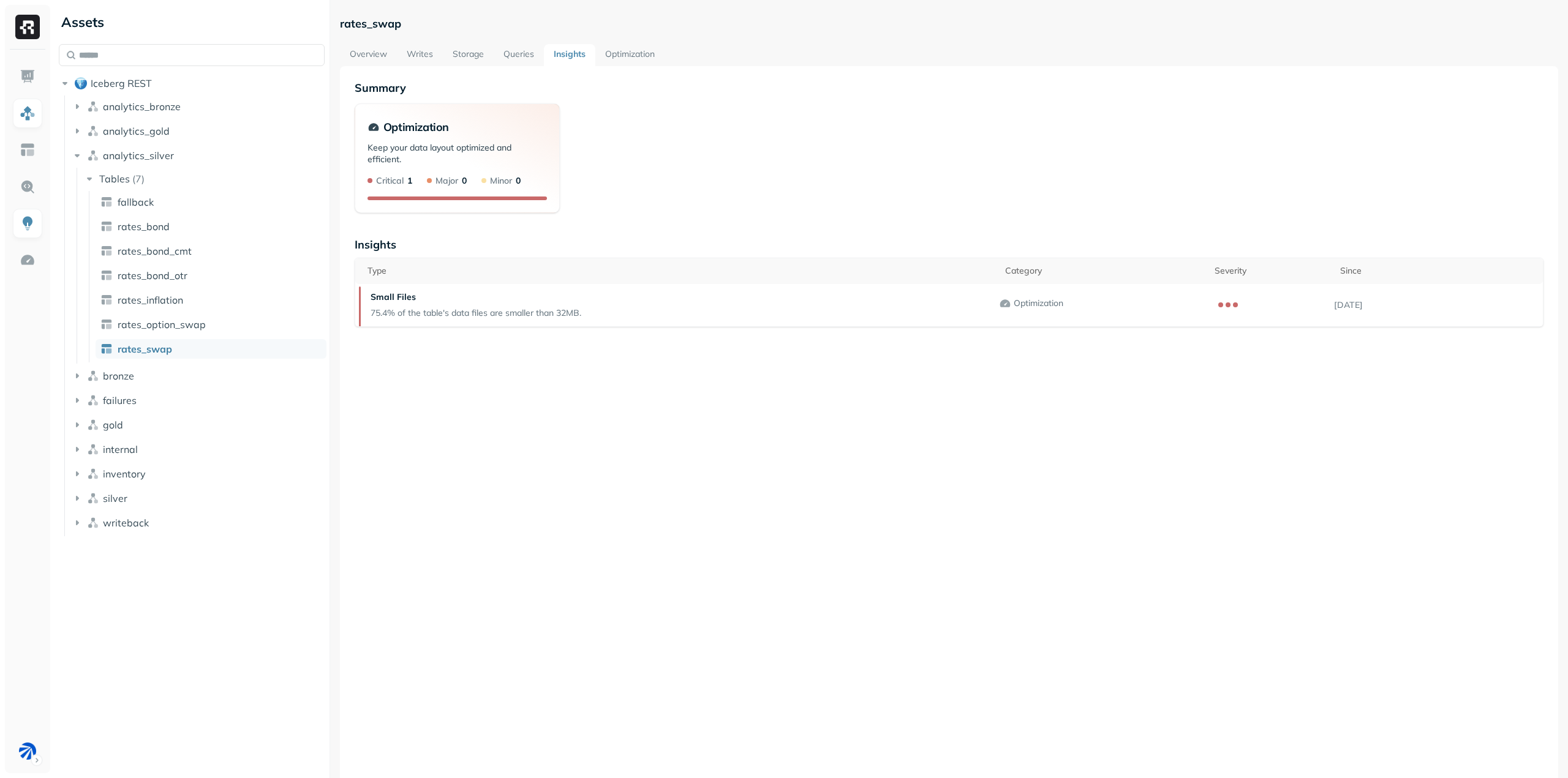
click at [652, 58] on link "Optimization" at bounding box center [630, 55] width 69 height 22
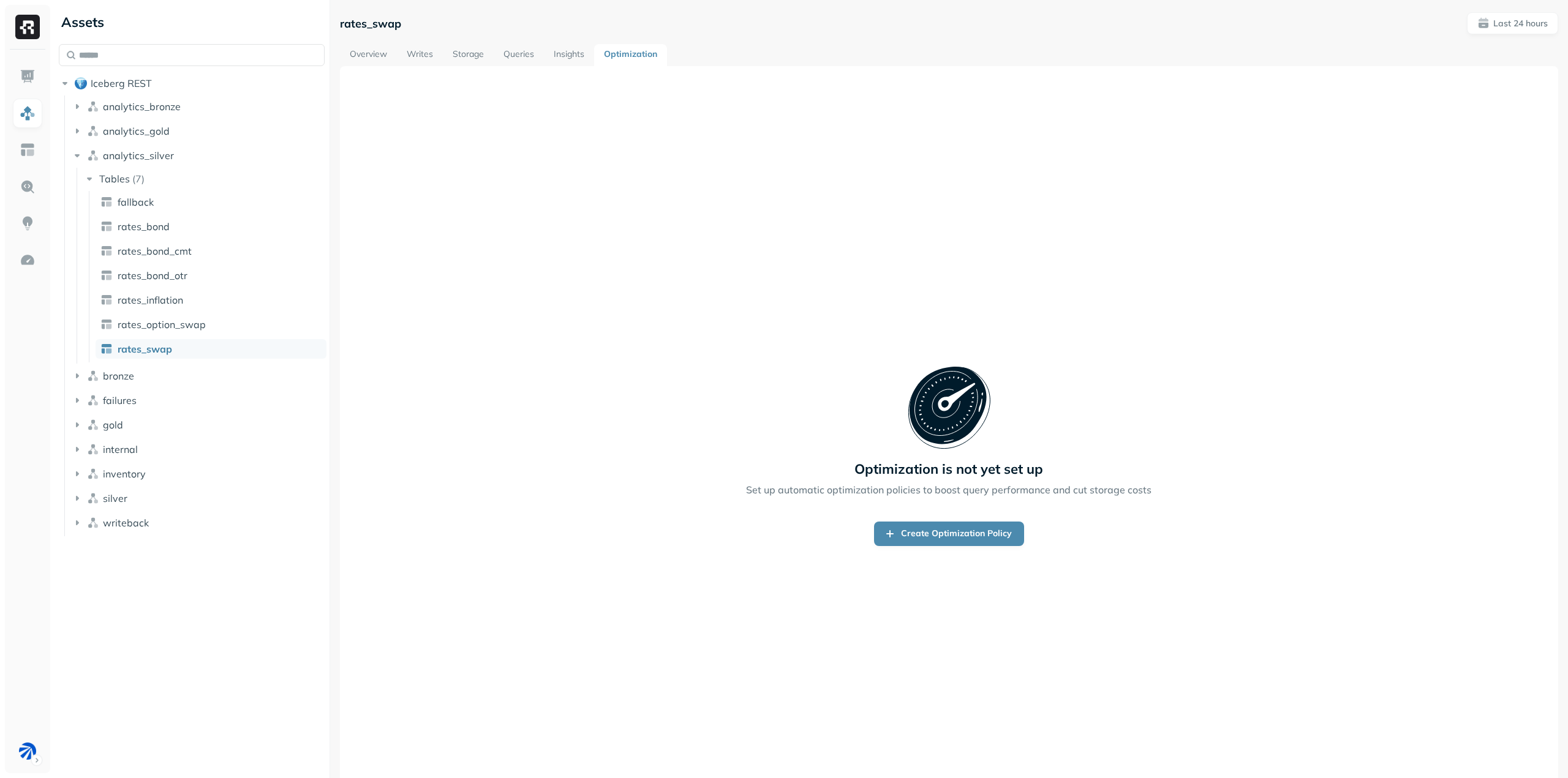
click at [578, 54] on link "Insights" at bounding box center [569, 55] width 50 height 22
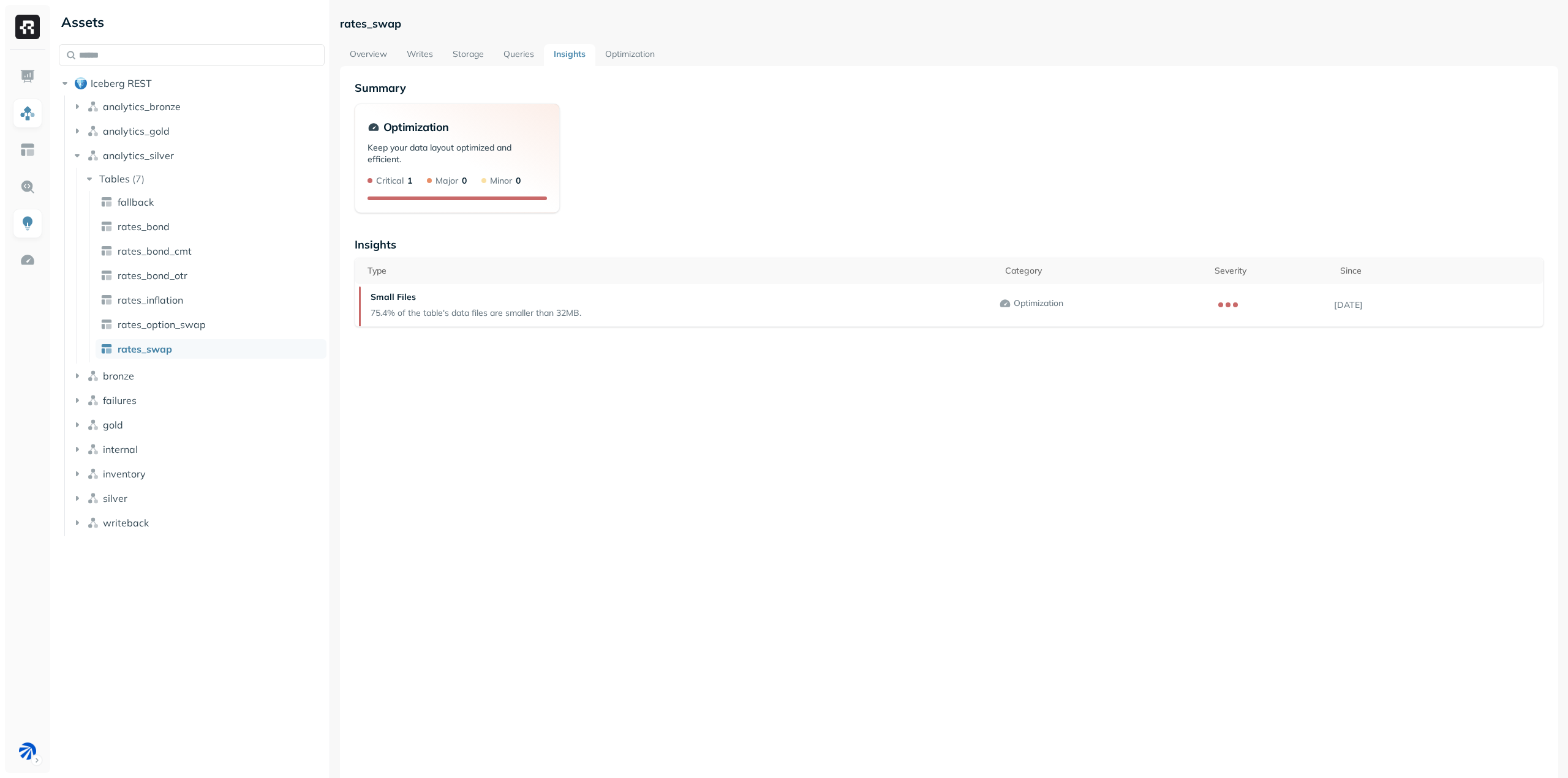
click at [366, 53] on link "Overview" at bounding box center [368, 55] width 57 height 22
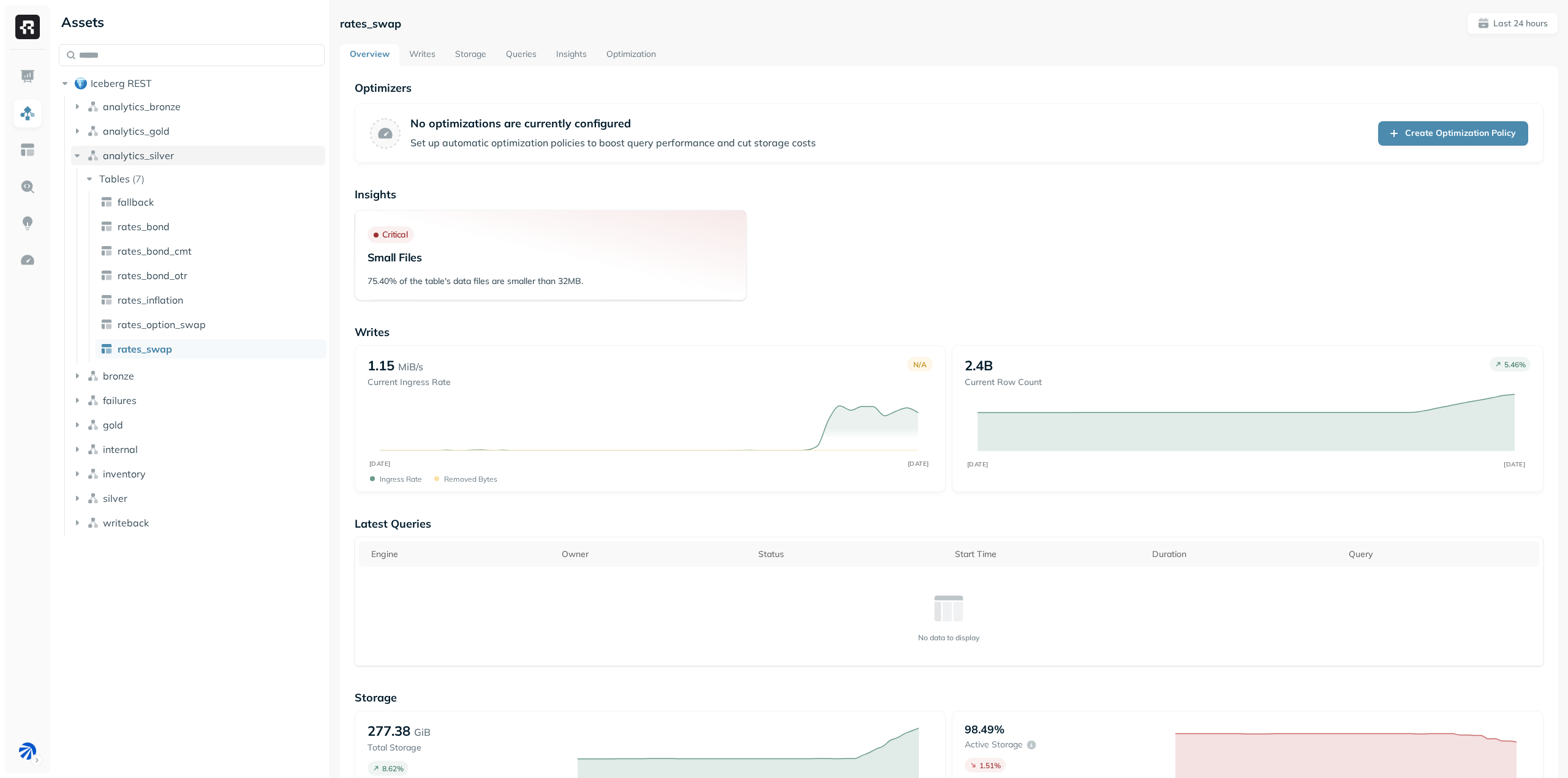
click at [73, 159] on icon "button" at bounding box center [77, 156] width 13 height 13
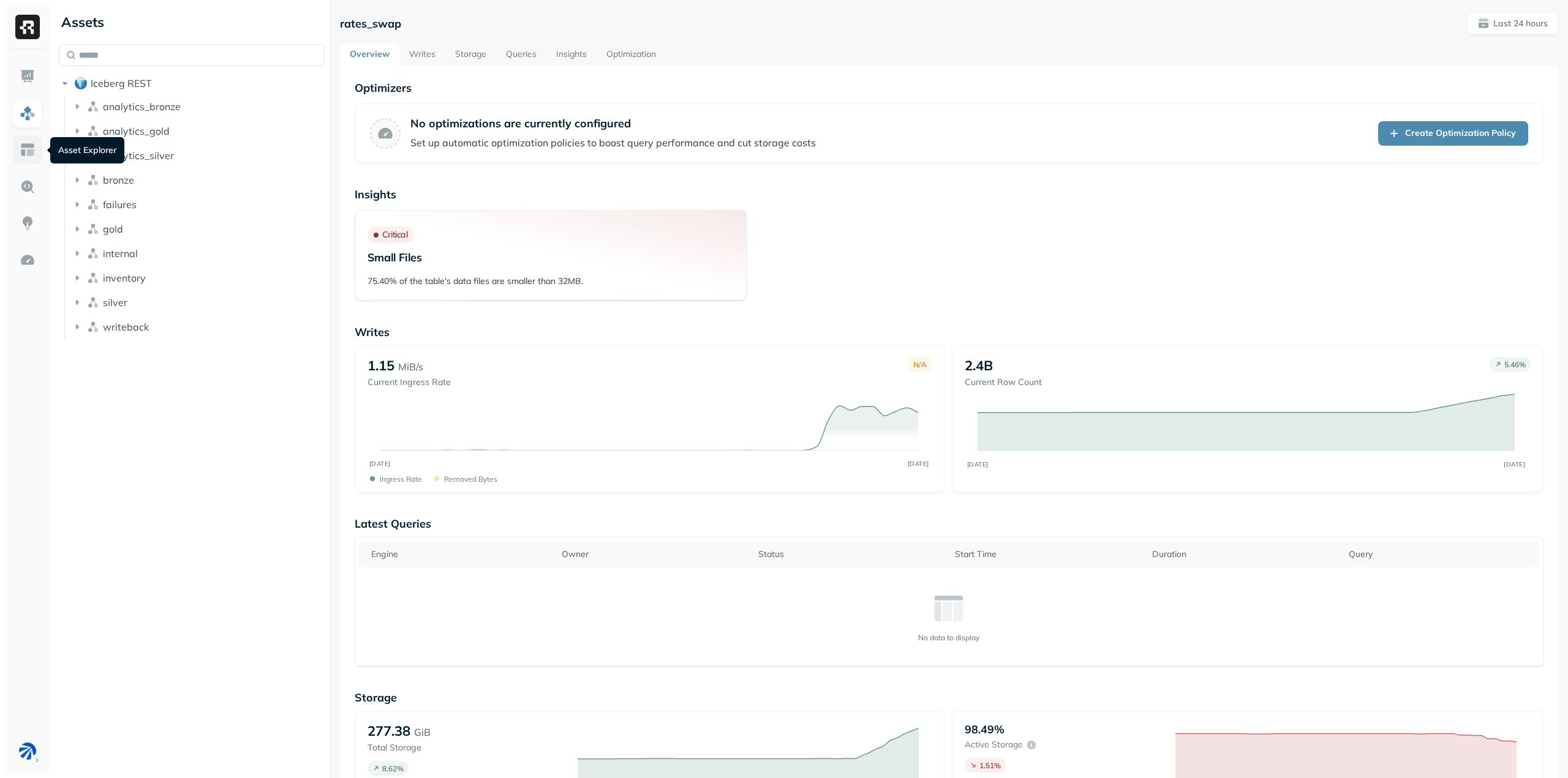
click at [33, 147] on img at bounding box center [27, 149] width 16 height 16
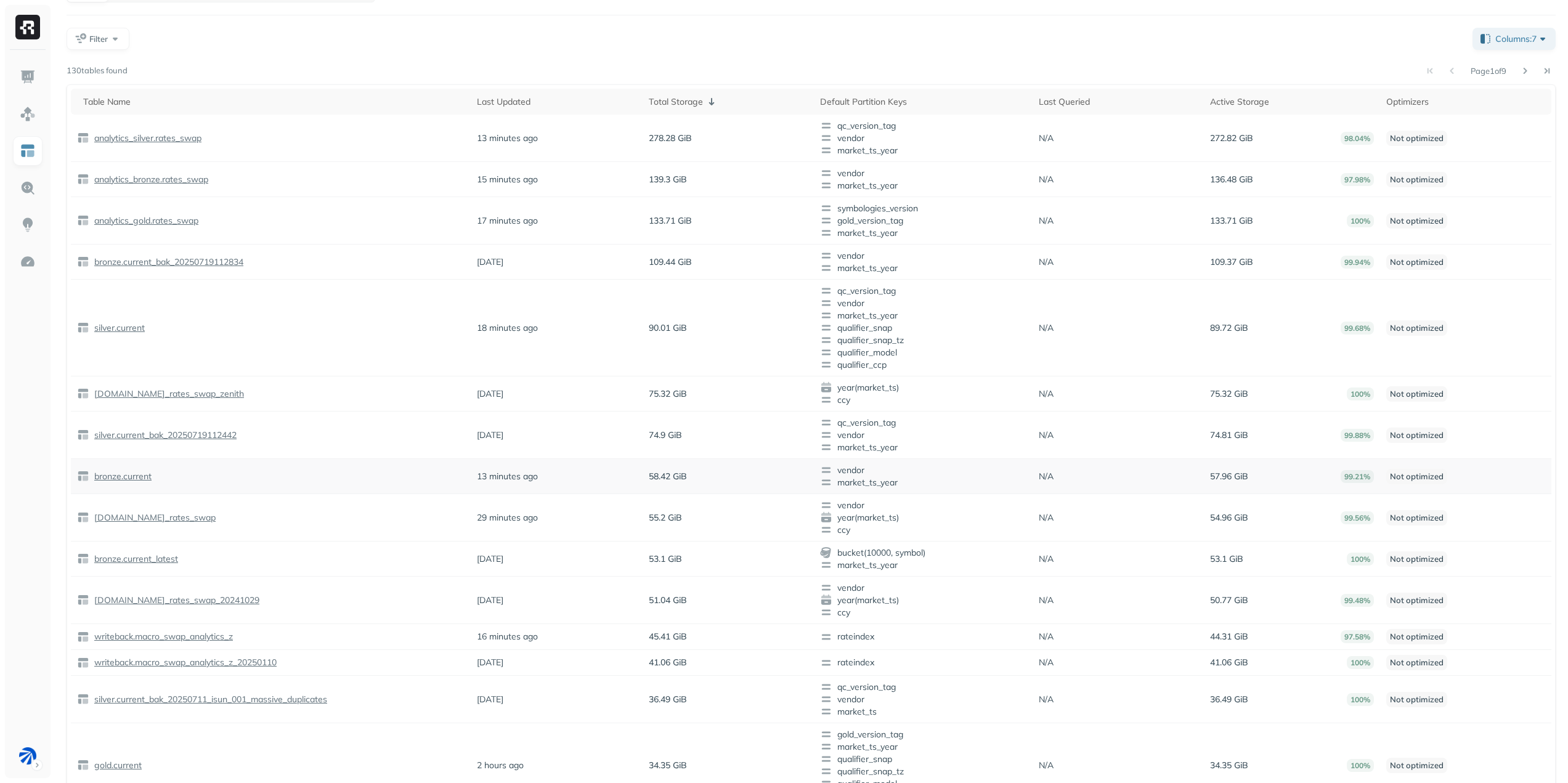
scroll to position [137, 0]
